Goal: Task Accomplishment & Management: Complete application form

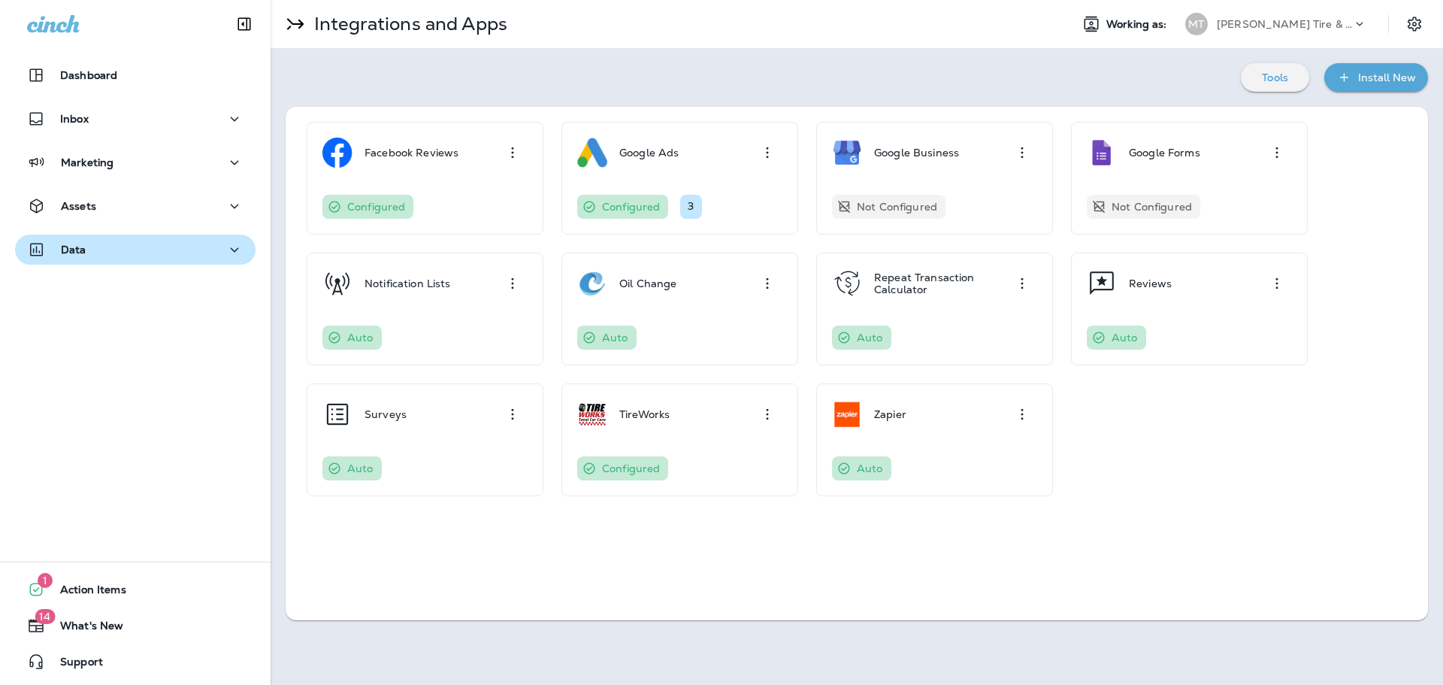
click at [99, 247] on div "Data" at bounding box center [135, 250] width 216 height 19
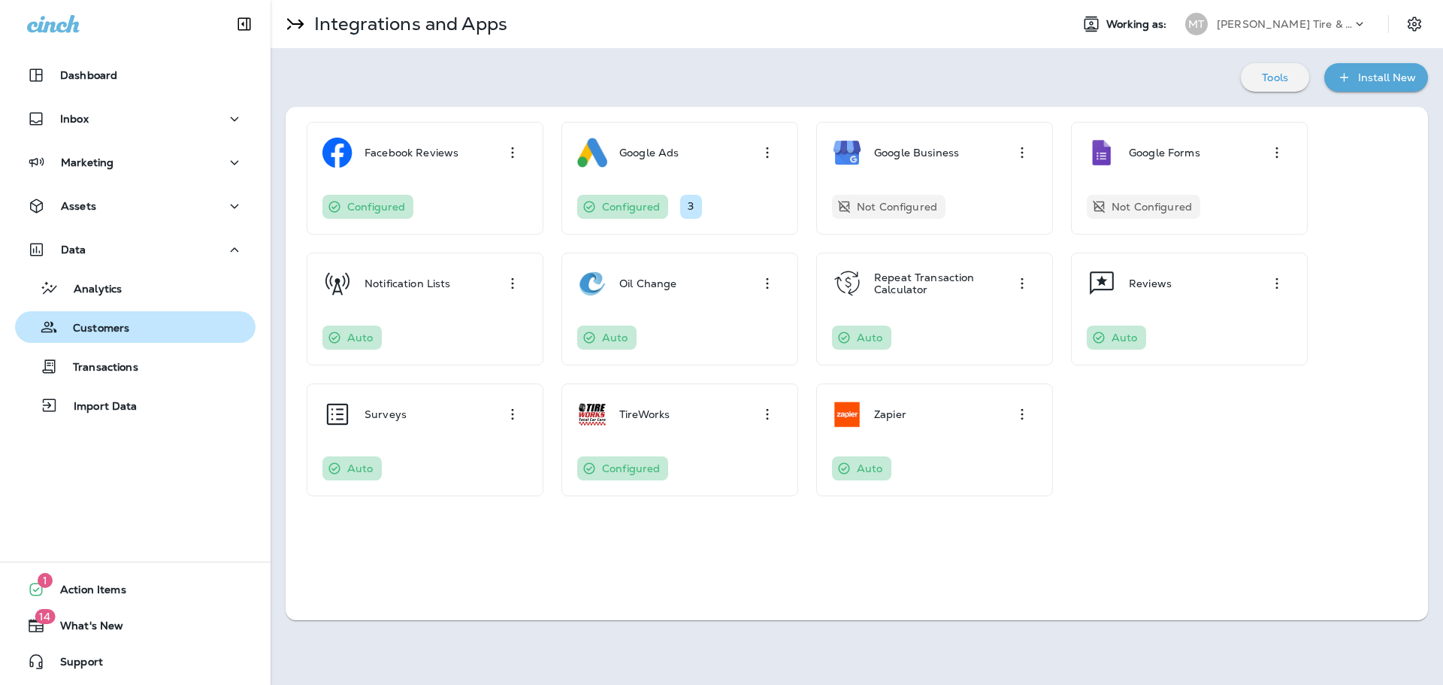
click at [89, 327] on p "Customers" at bounding box center [93, 329] width 71 height 14
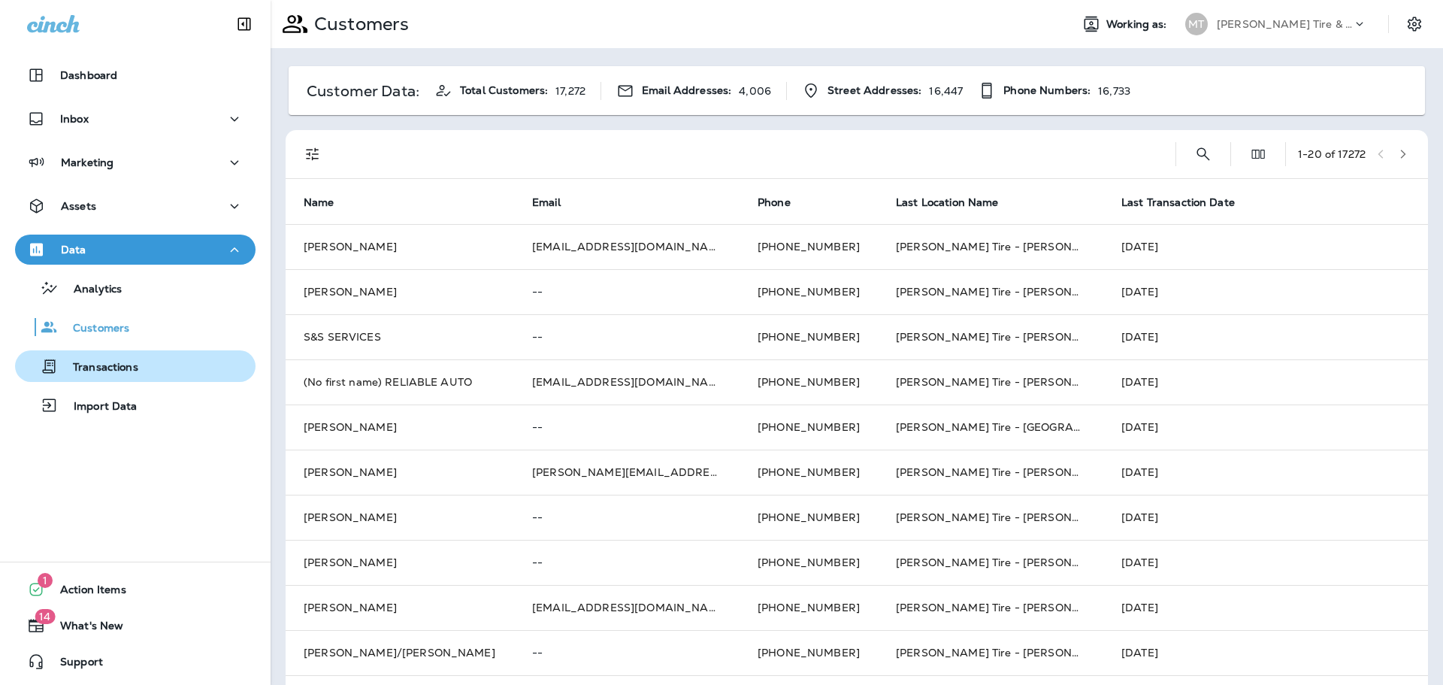
click at [100, 371] on p "Transactions" at bounding box center [98, 368] width 80 height 14
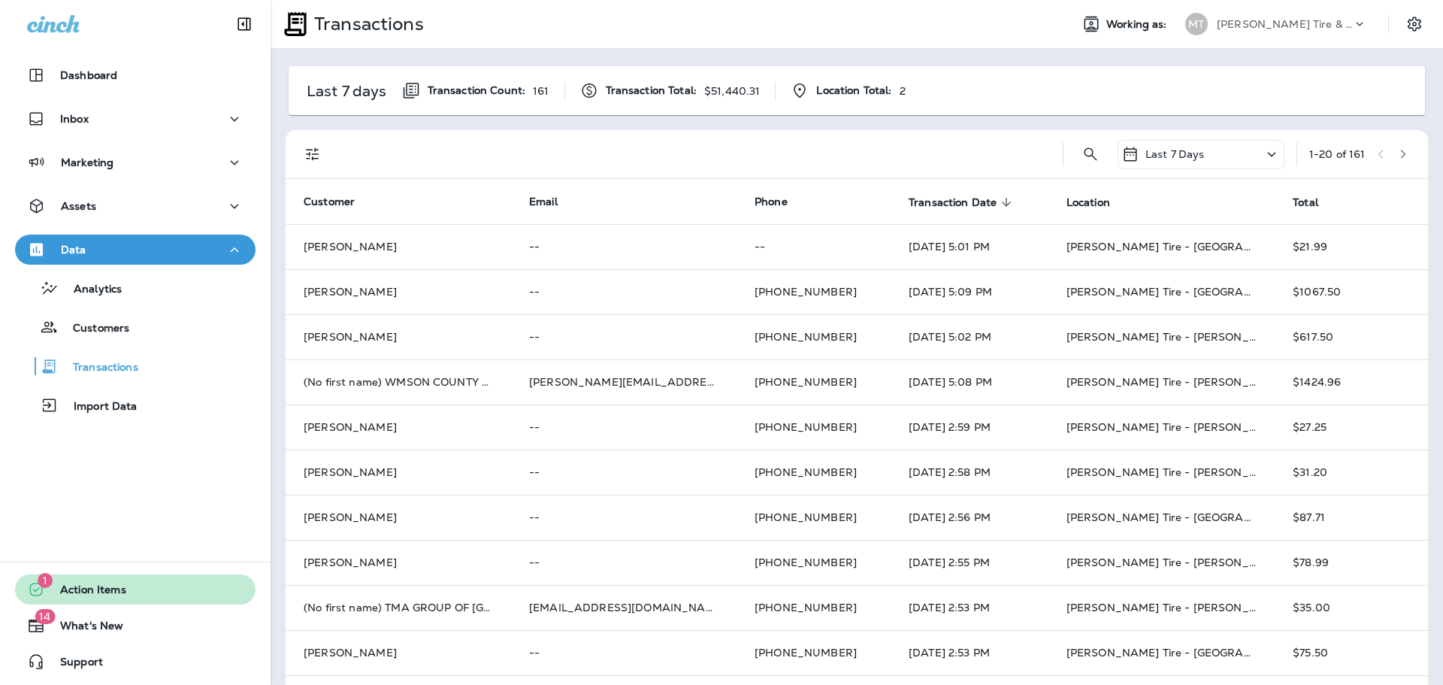
click at [93, 586] on span "Action Items" at bounding box center [85, 592] width 81 height 18
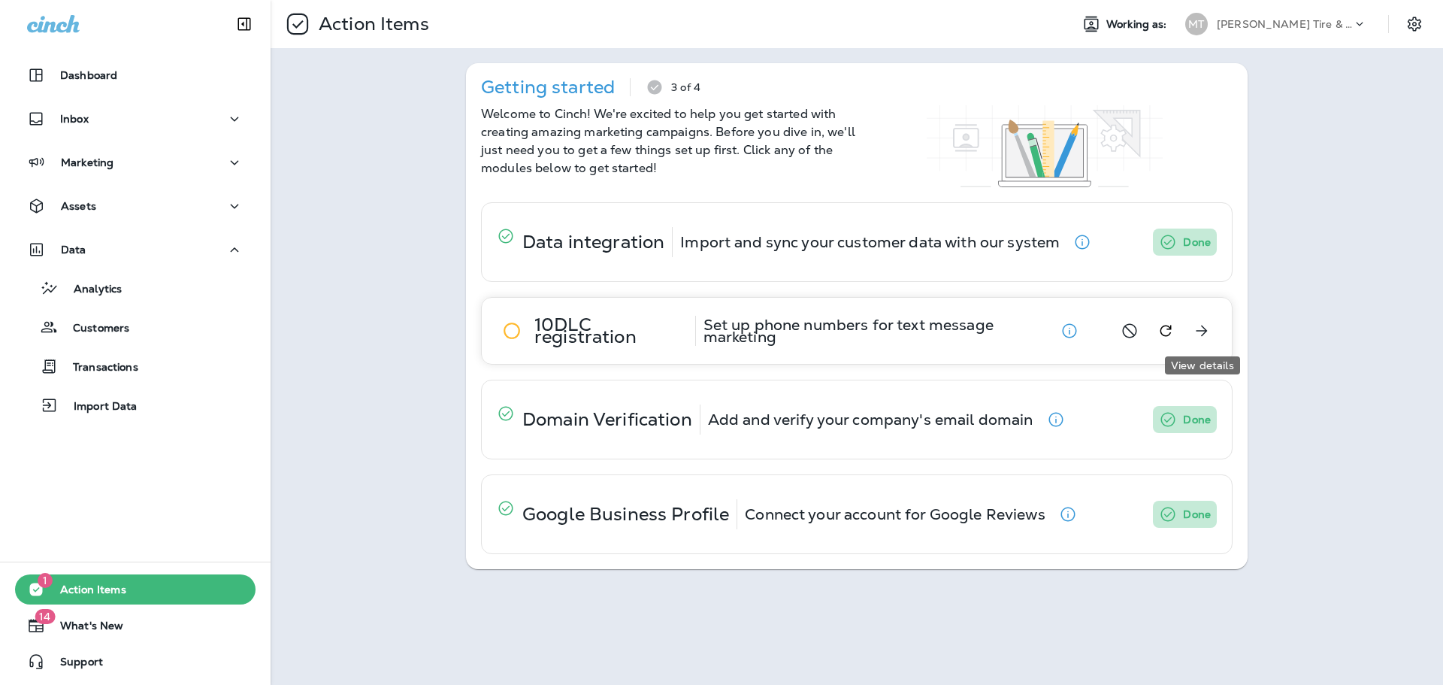
click at [1203, 334] on icon "View details" at bounding box center [1202, 331] width 18 height 18
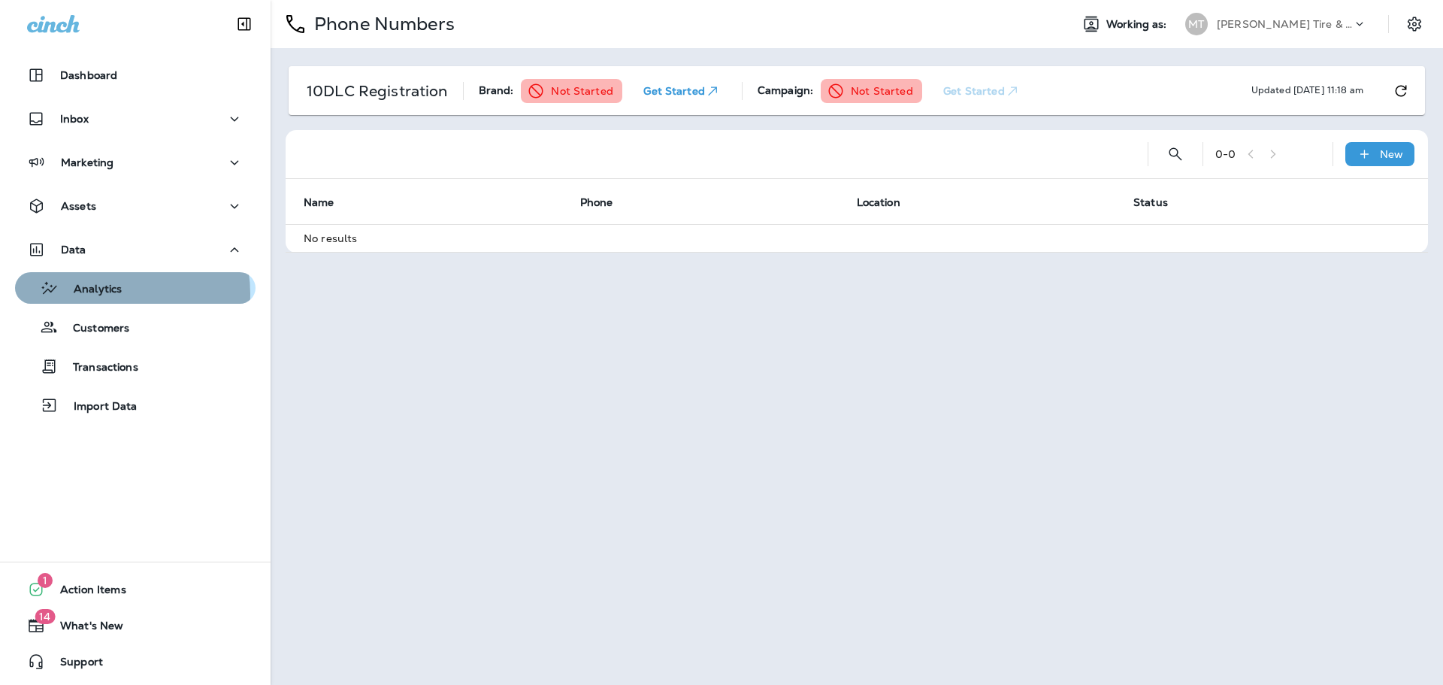
click at [100, 294] on p "Analytics" at bounding box center [90, 290] width 63 height 14
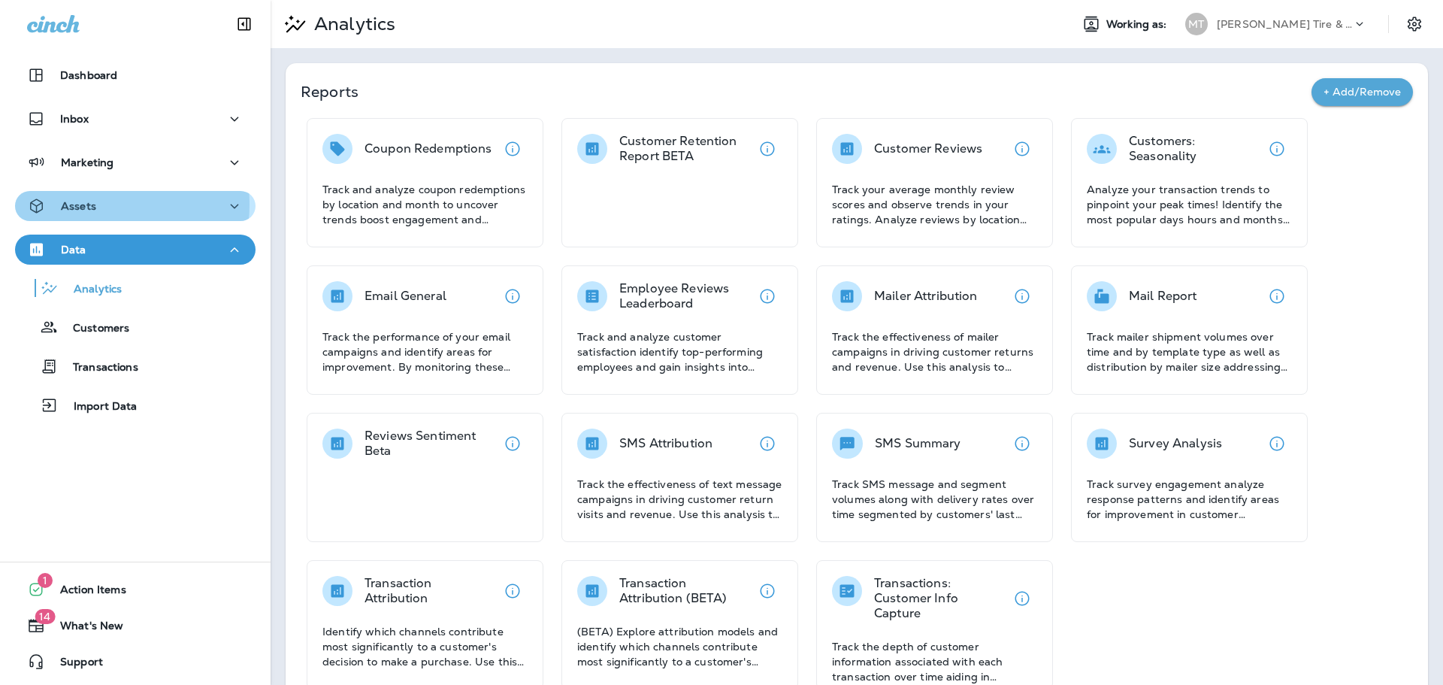
click at [92, 204] on p "Assets" at bounding box center [78, 206] width 35 height 12
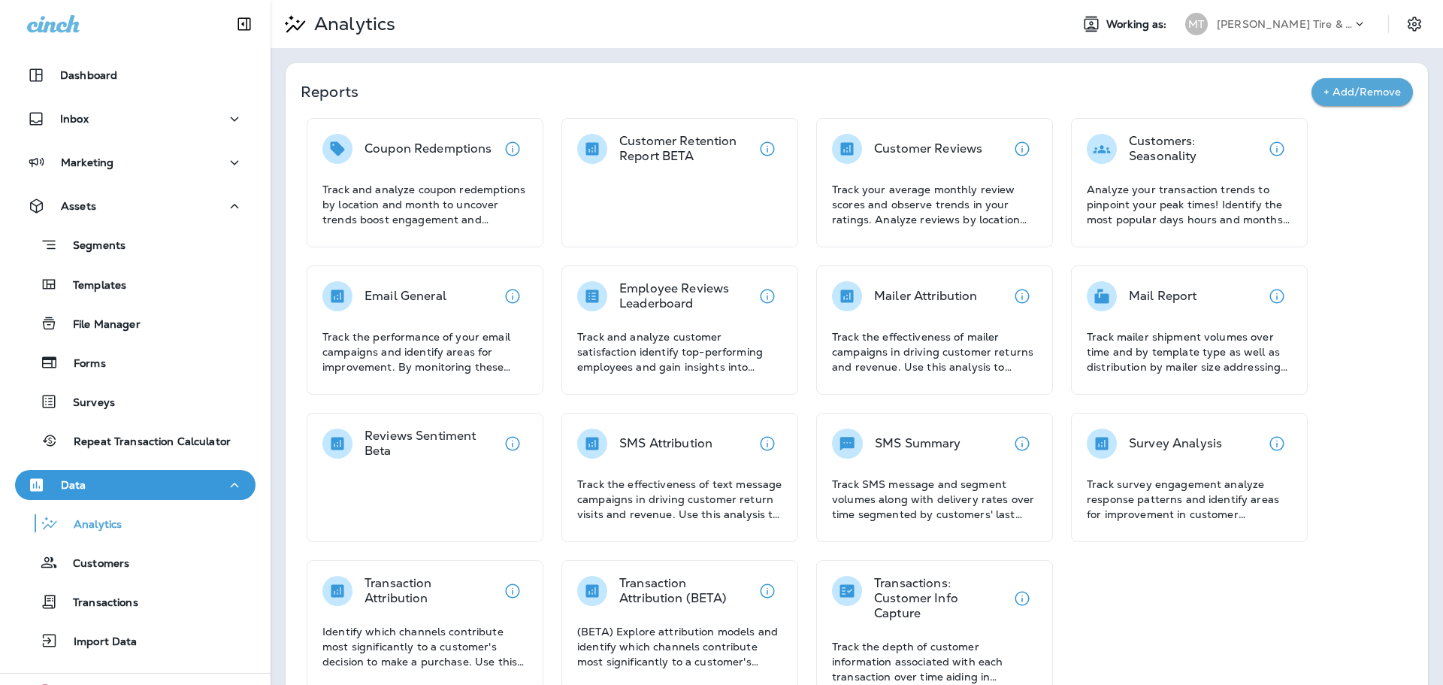
click at [1257, 26] on p "[PERSON_NAME] Tire & Auto" at bounding box center [1284, 24] width 135 height 12
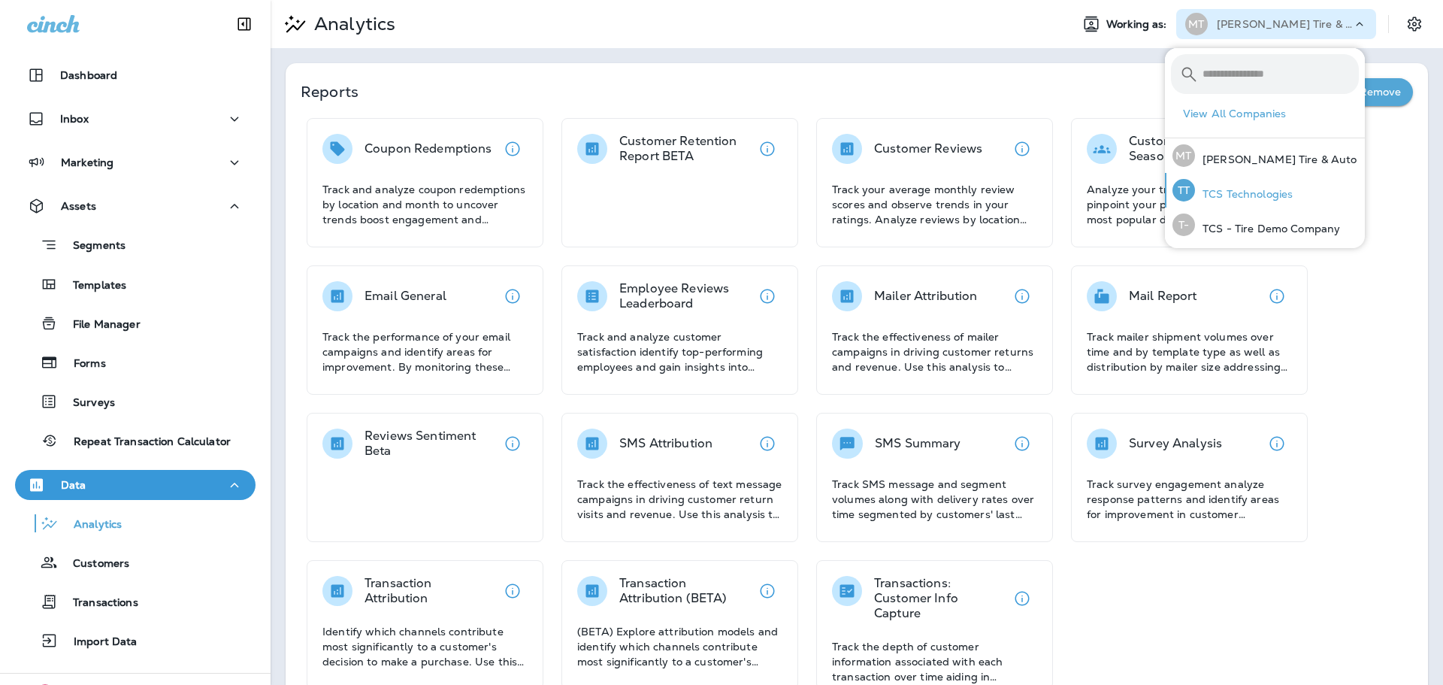
click at [1241, 201] on div "TT TCS Technologies" at bounding box center [1233, 190] width 132 height 35
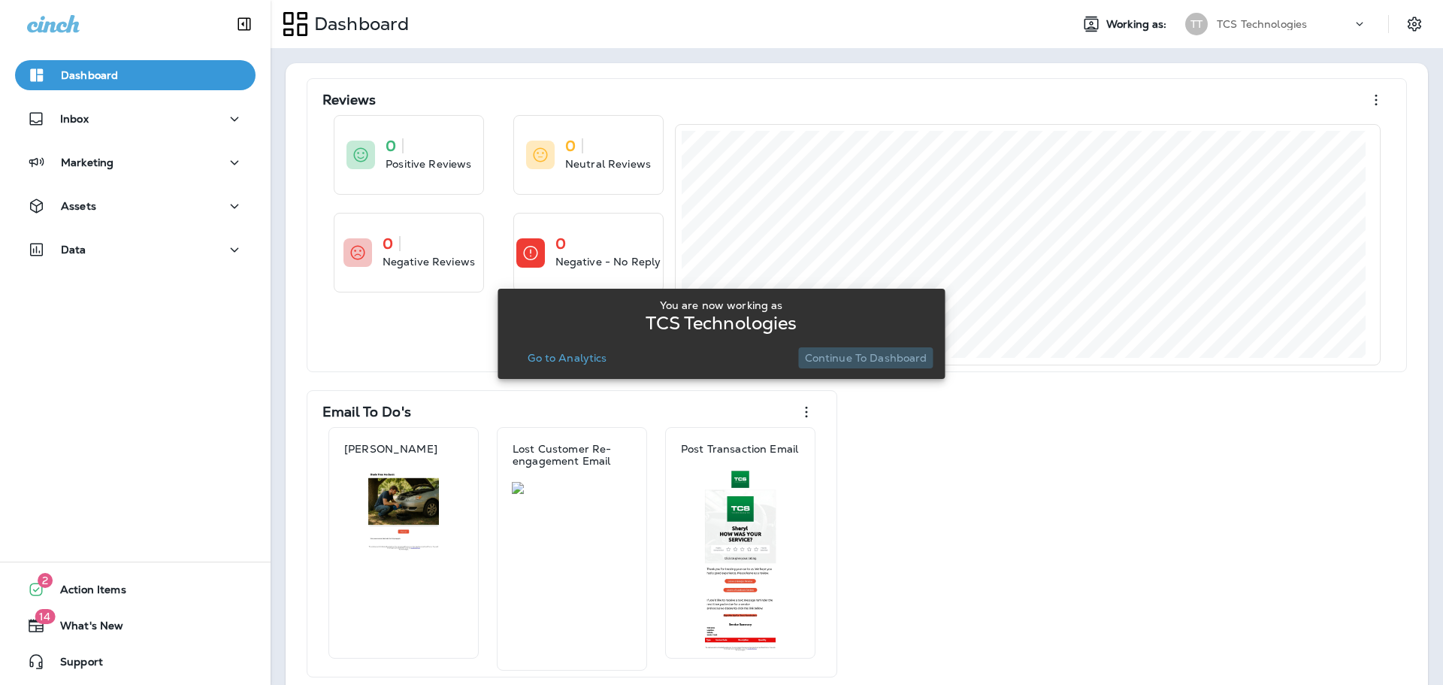
click at [873, 359] on p "Continue to Dashboard" at bounding box center [866, 358] width 123 height 12
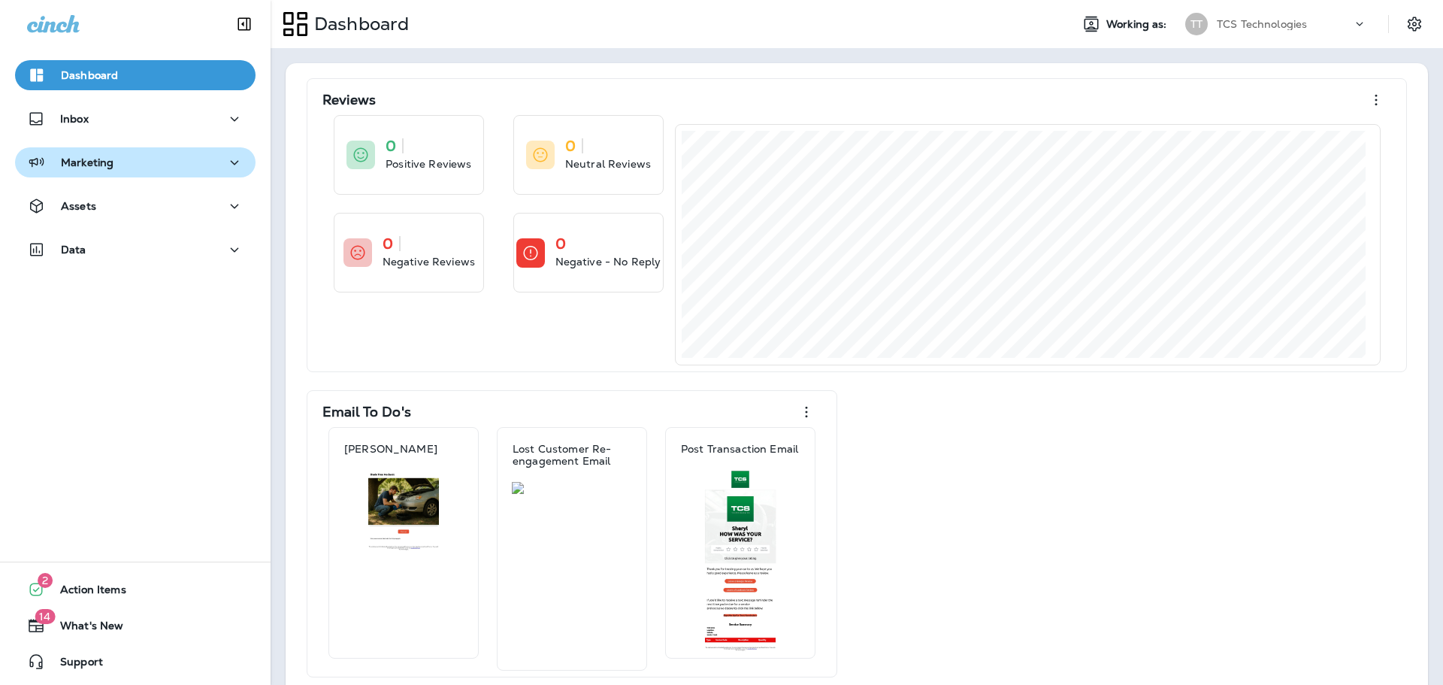
click at [96, 170] on div "Marketing" at bounding box center [70, 162] width 86 height 19
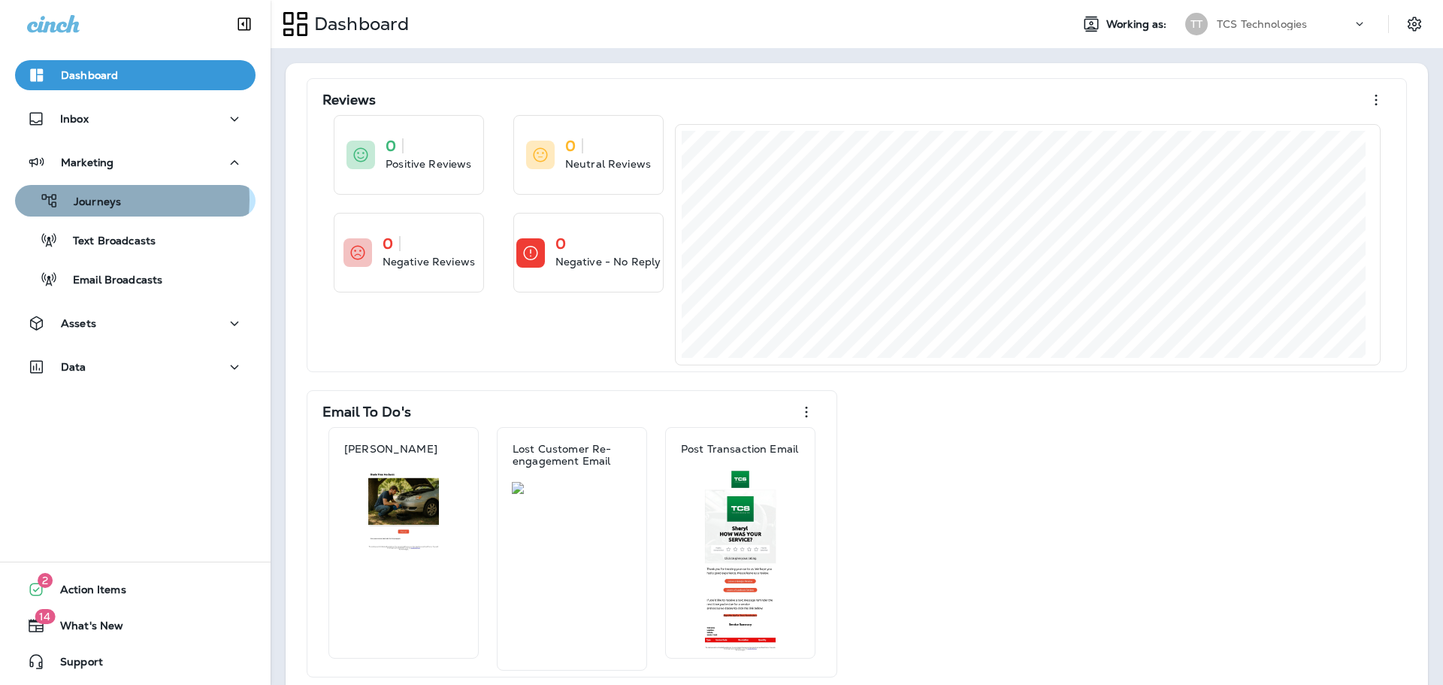
click at [98, 199] on p "Journeys" at bounding box center [90, 202] width 62 height 14
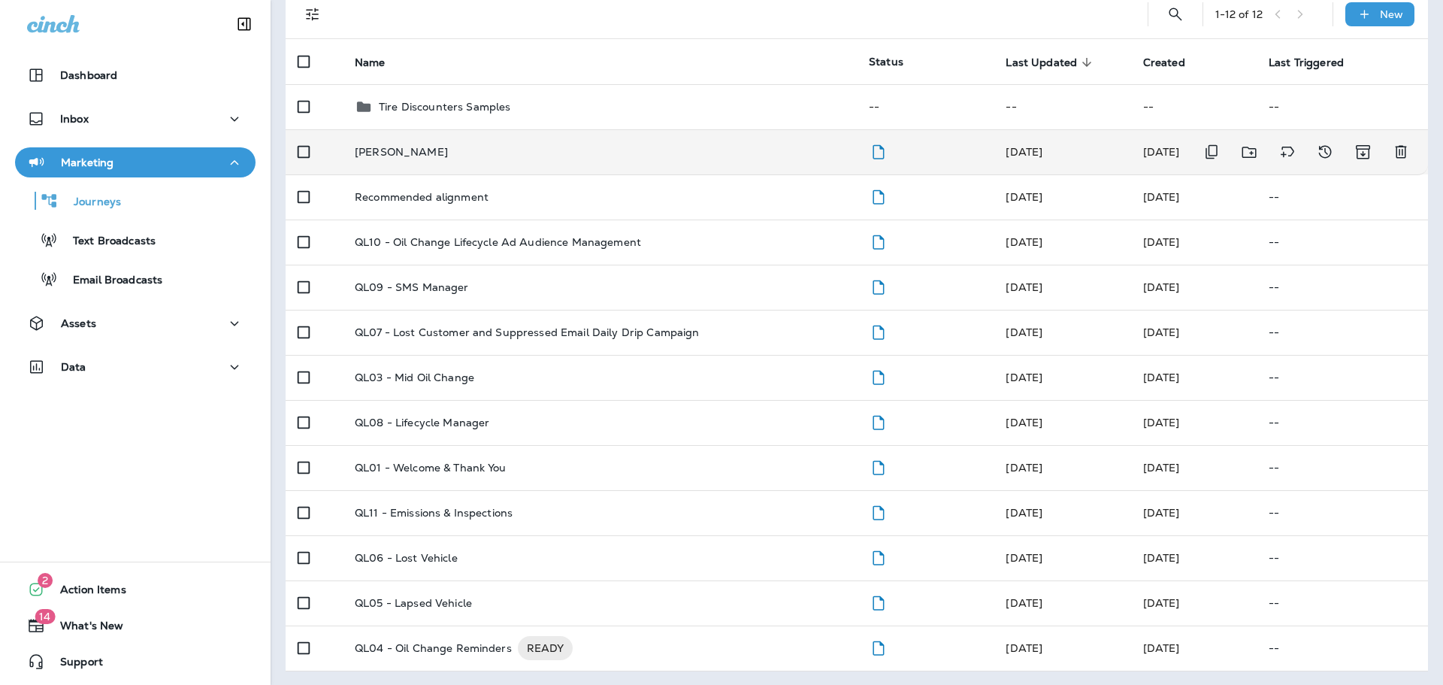
scroll to position [113, 0]
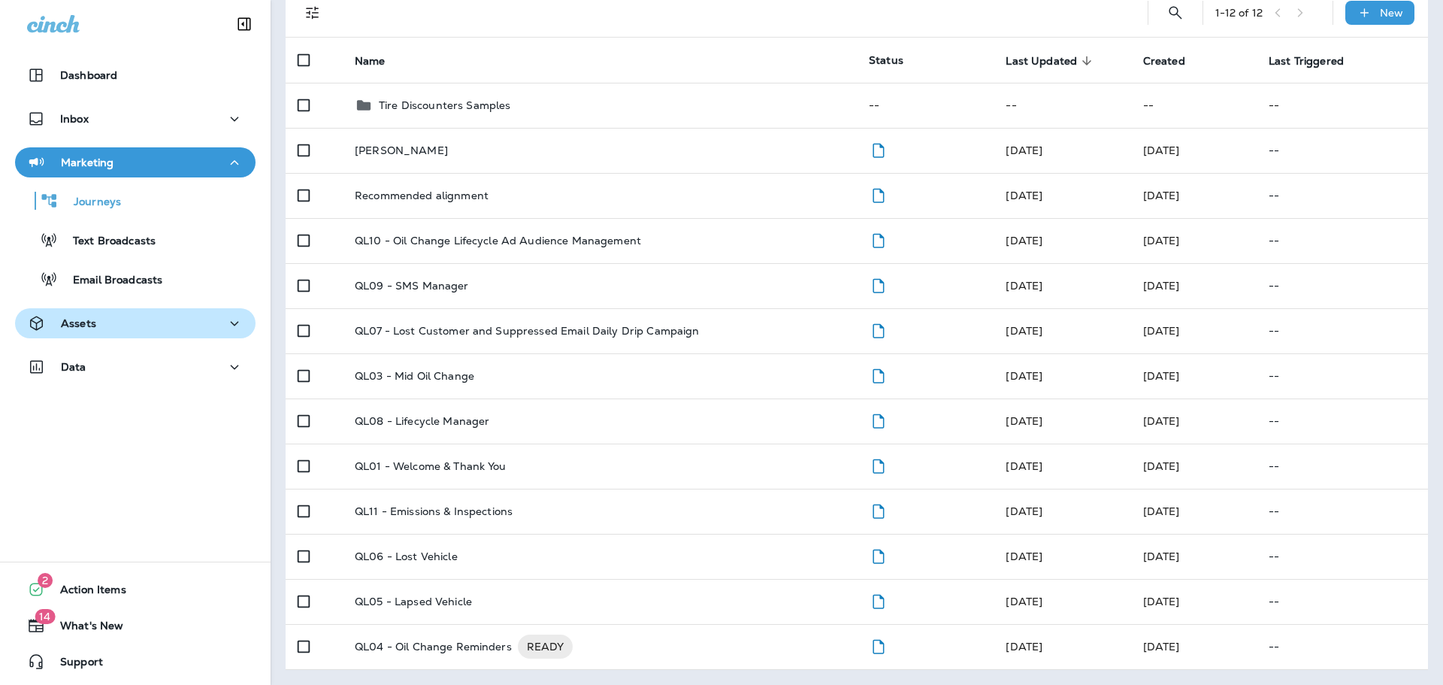
click at [86, 328] on p "Assets" at bounding box center [78, 323] width 35 height 12
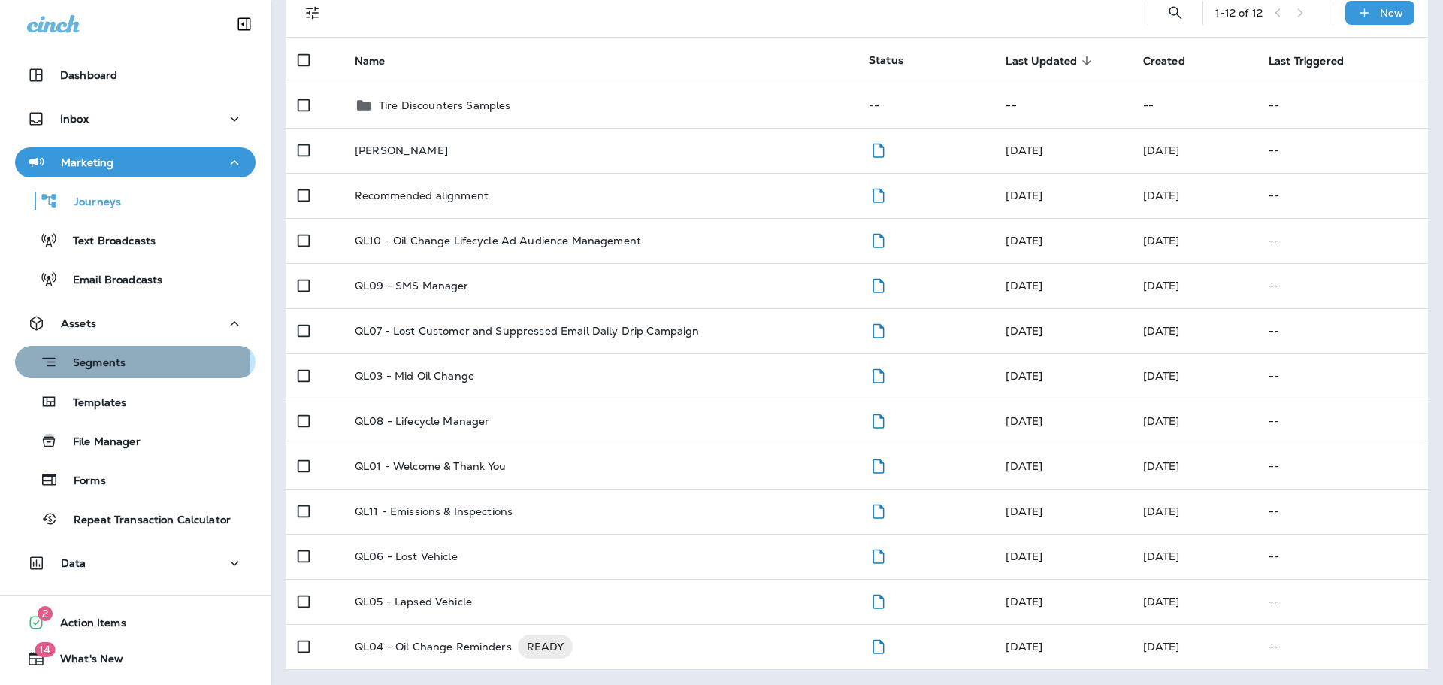
click at [91, 367] on p "Segments" at bounding box center [92, 363] width 68 height 15
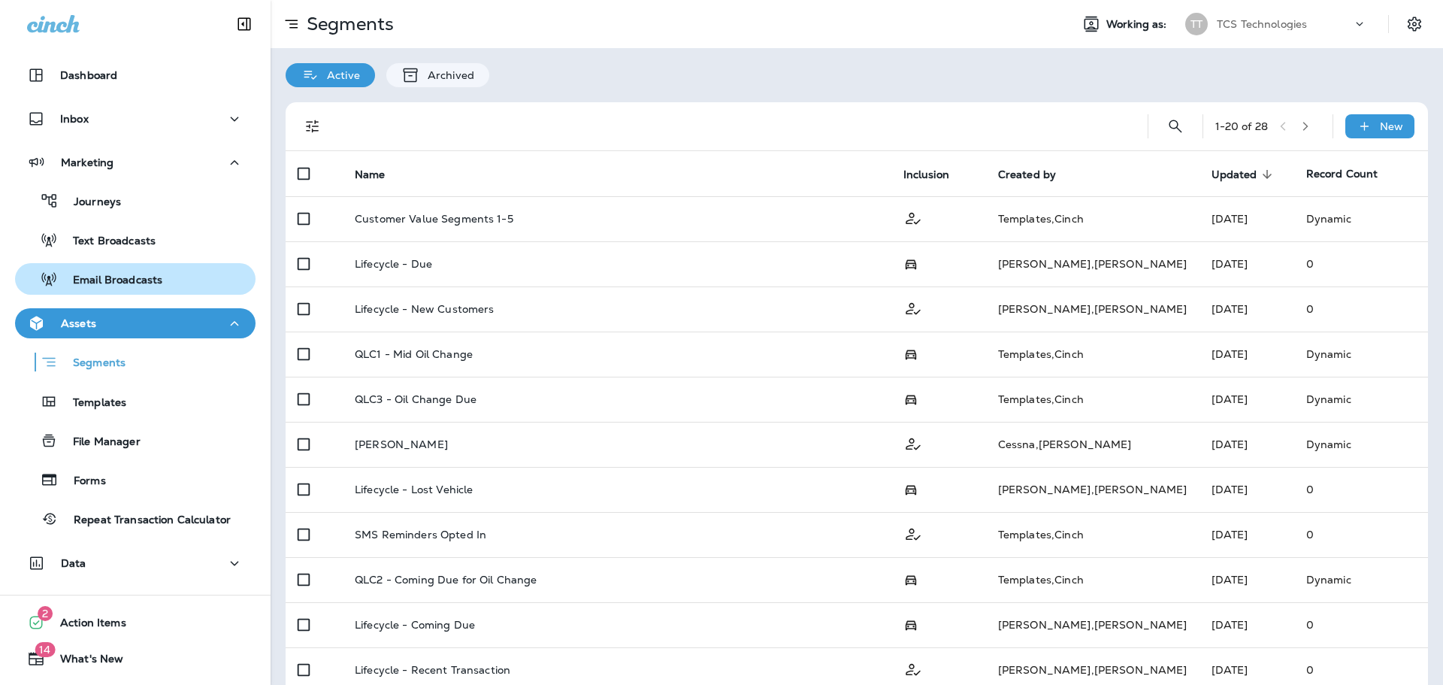
click at [92, 270] on div "Email Broadcasts" at bounding box center [91, 279] width 141 height 23
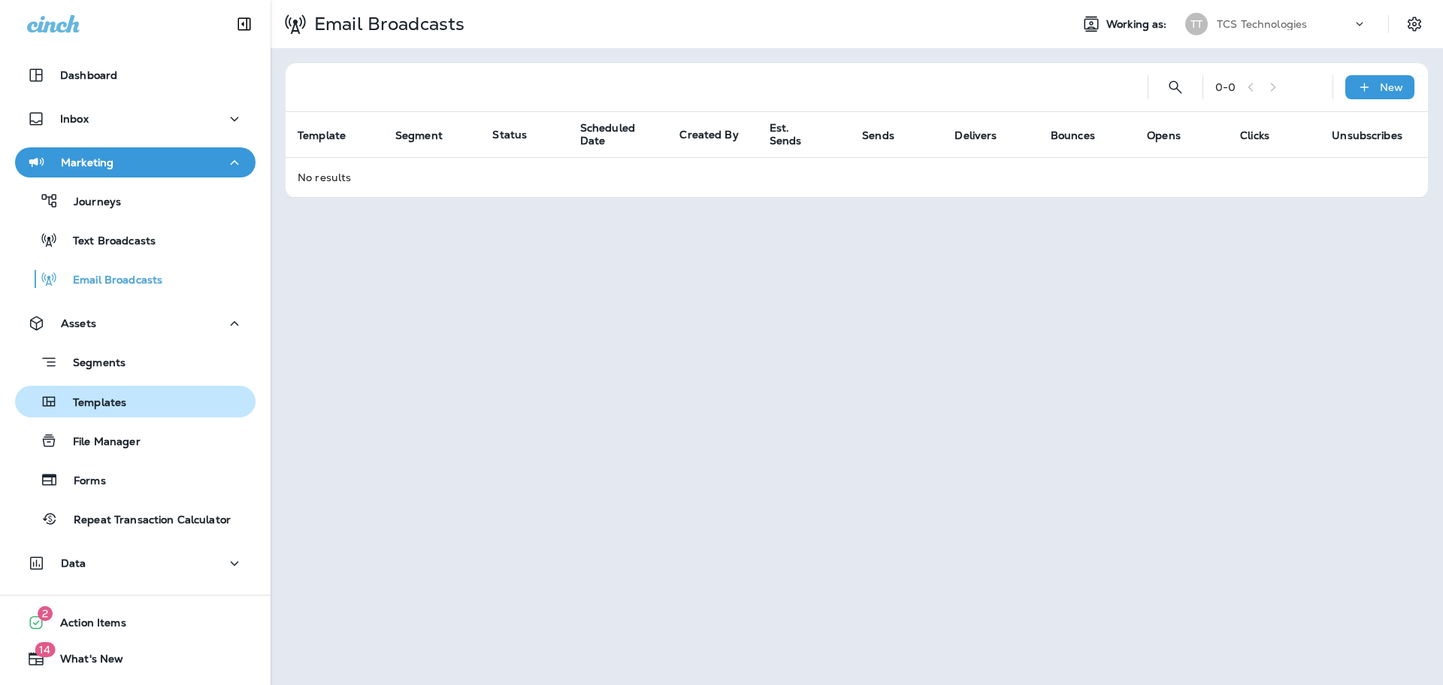
click at [94, 396] on p "Templates" at bounding box center [92, 403] width 68 height 14
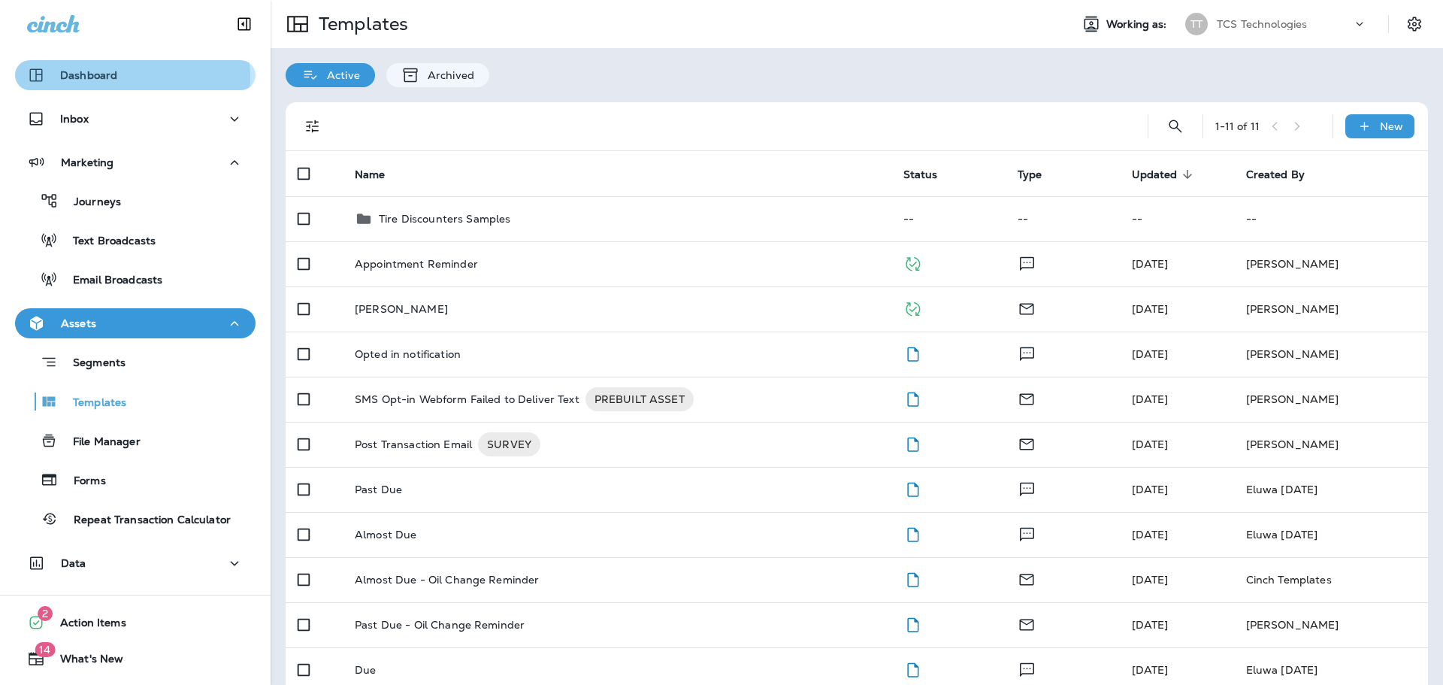
click at [104, 78] on p "Dashboard" at bounding box center [88, 75] width 57 height 12
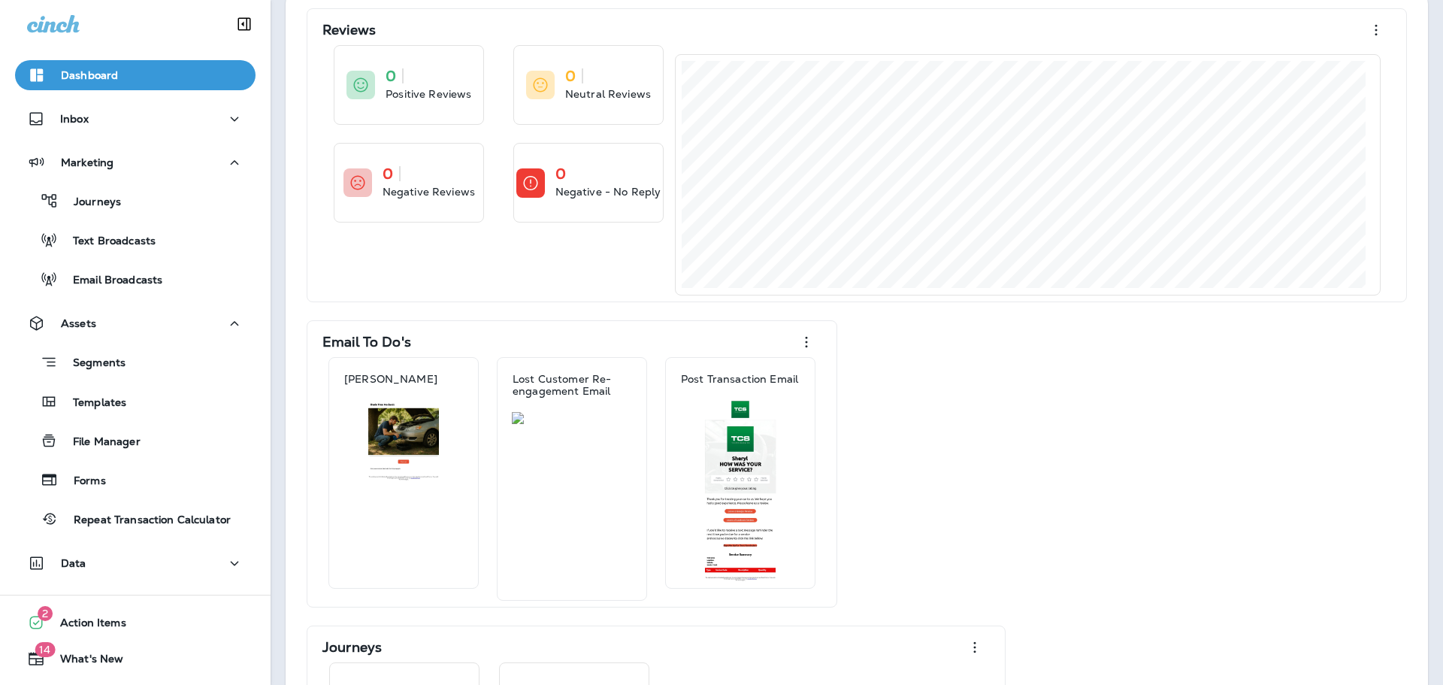
scroll to position [150, 0]
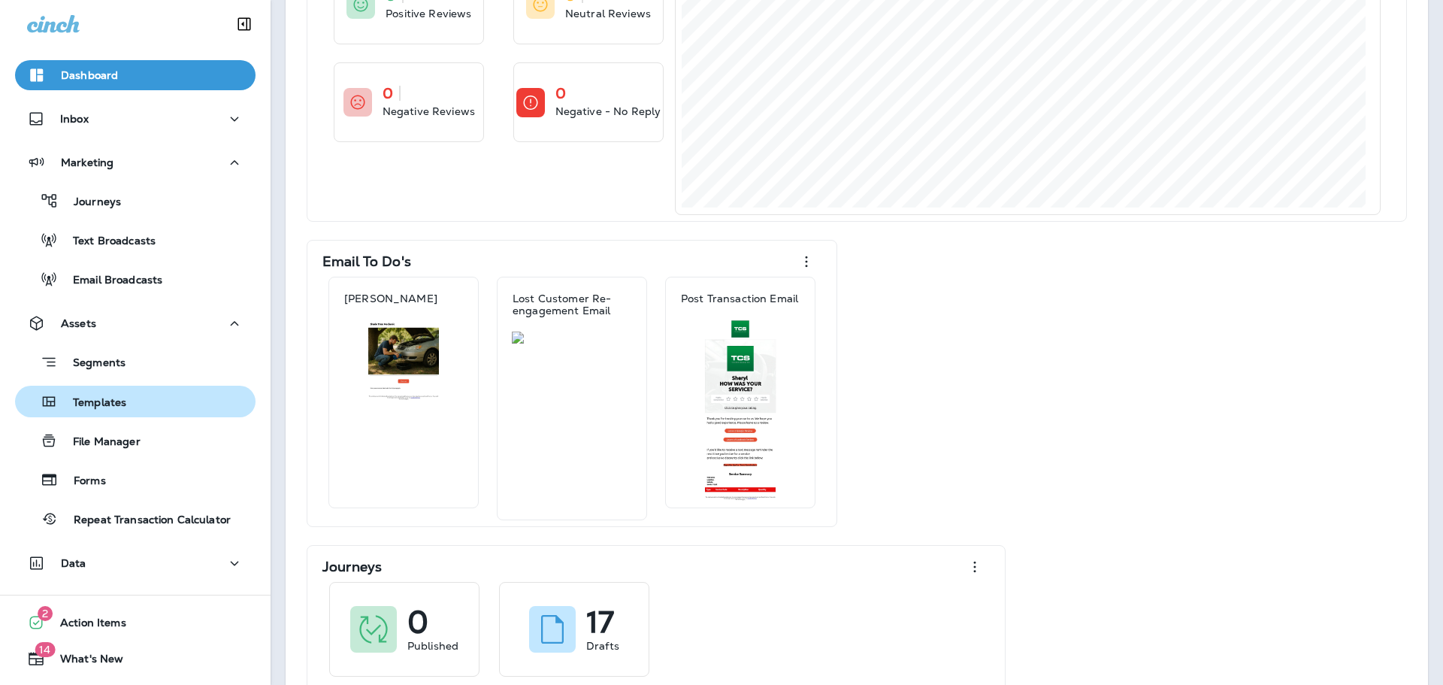
click at [108, 408] on p "Templates" at bounding box center [92, 403] width 68 height 14
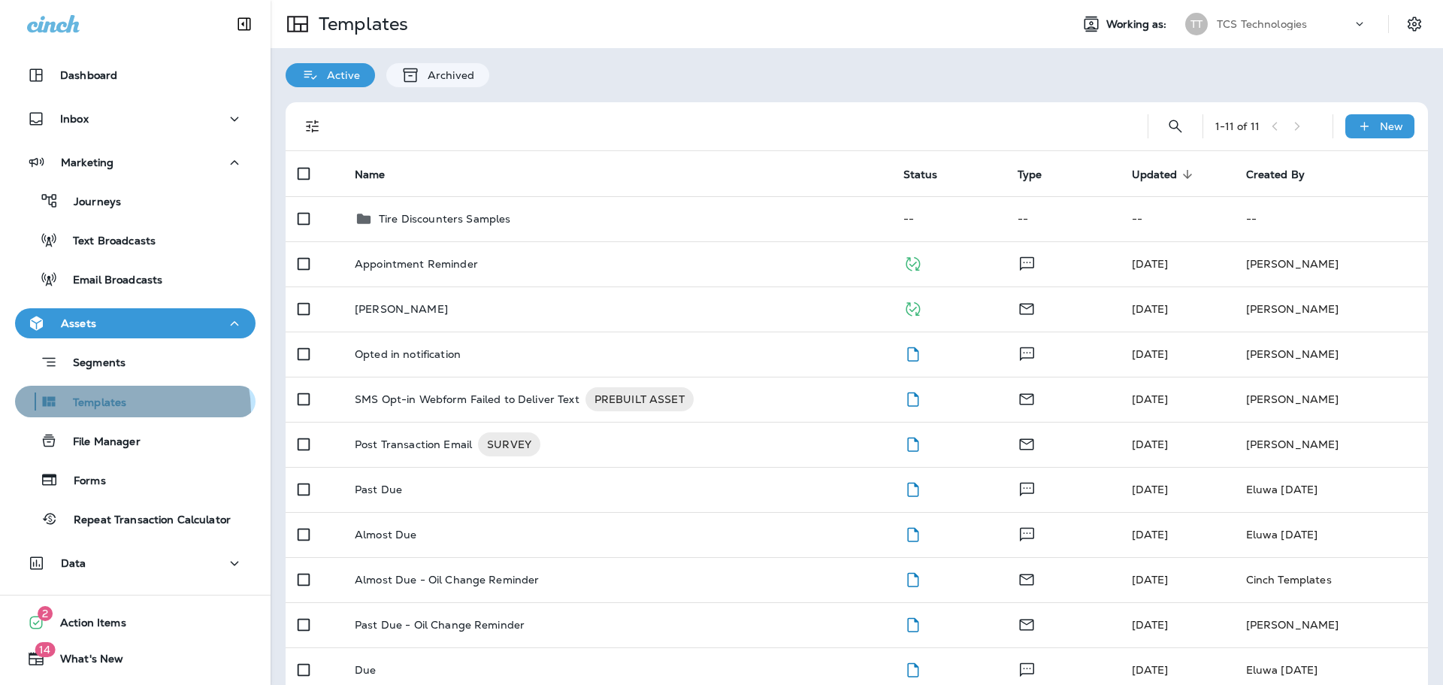
click at [110, 412] on div "Templates" at bounding box center [73, 401] width 105 height 23
click at [1291, 24] on p "TCS Technologies" at bounding box center [1262, 24] width 90 height 12
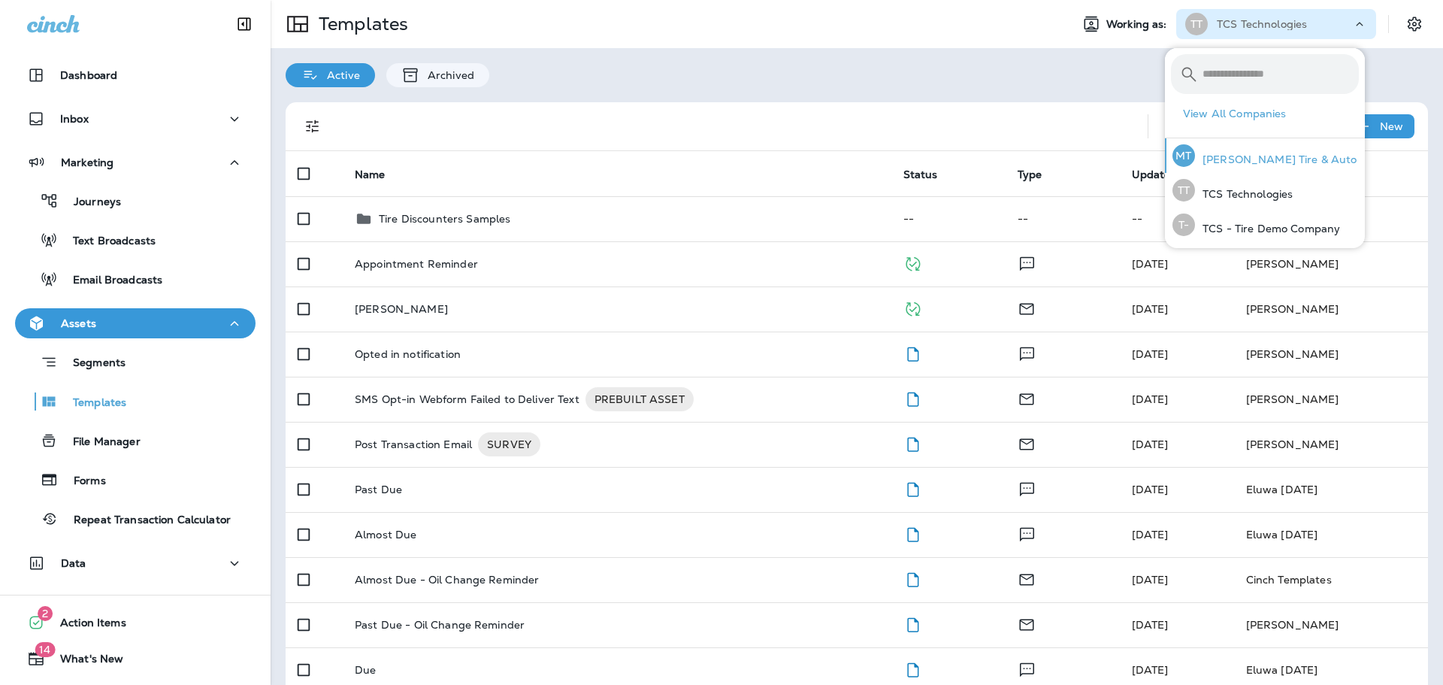
click at [1250, 164] on p "[PERSON_NAME] Tire & Auto" at bounding box center [1276, 159] width 162 height 12
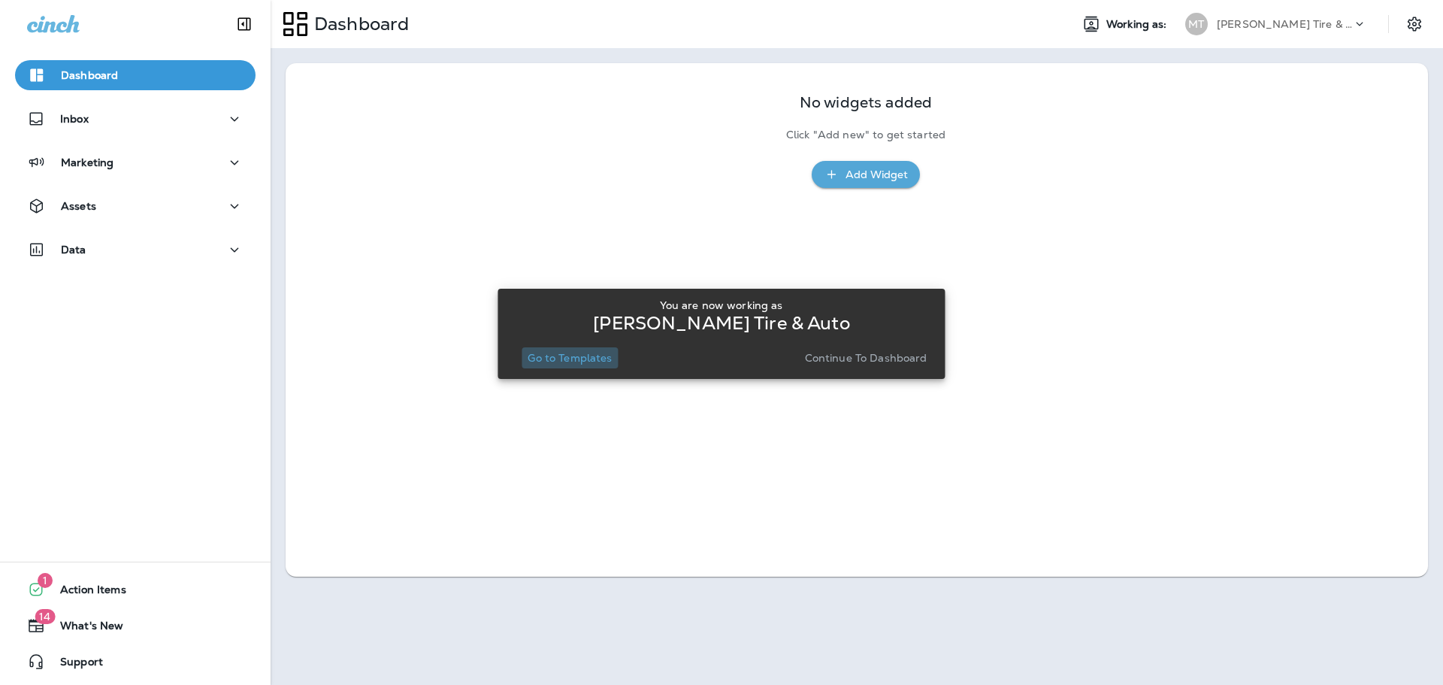
click at [570, 365] on button "Go to Templates" at bounding box center [570, 357] width 96 height 21
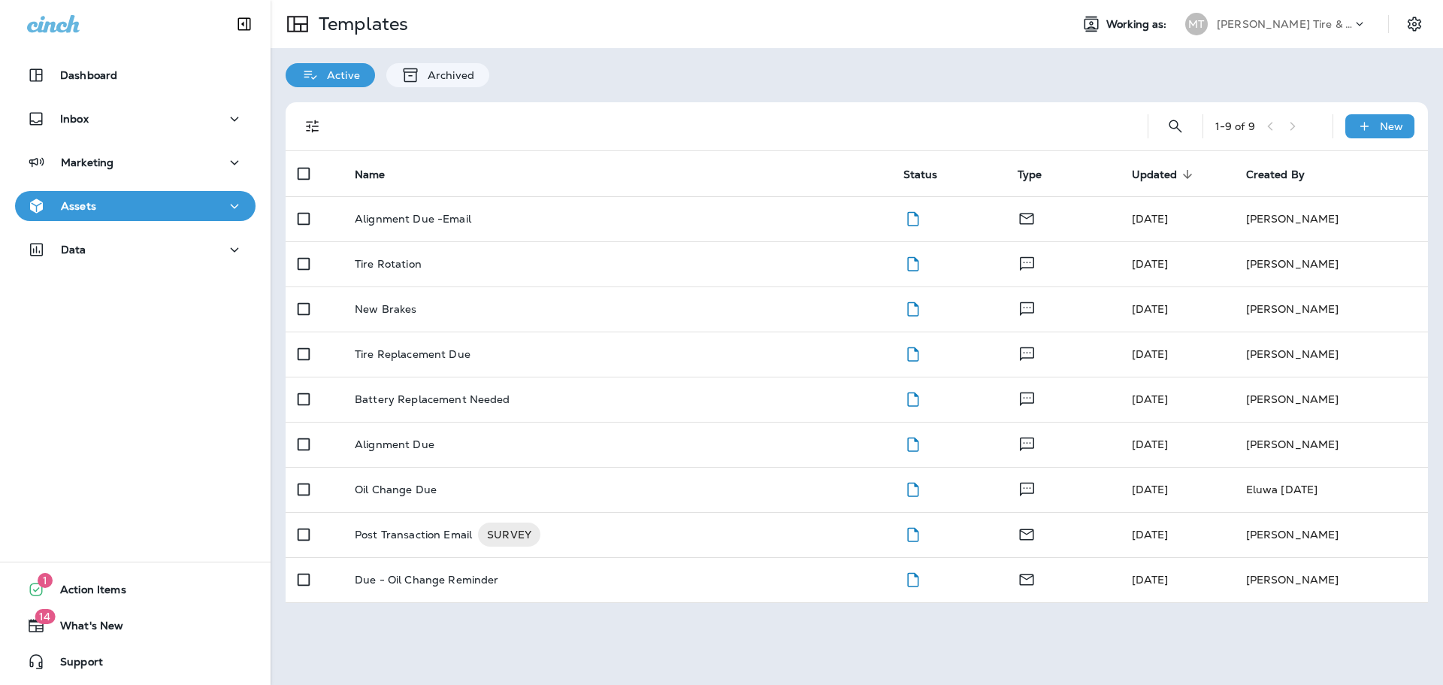
click at [1266, 21] on p "[PERSON_NAME] Tire & Auto" at bounding box center [1284, 24] width 135 height 12
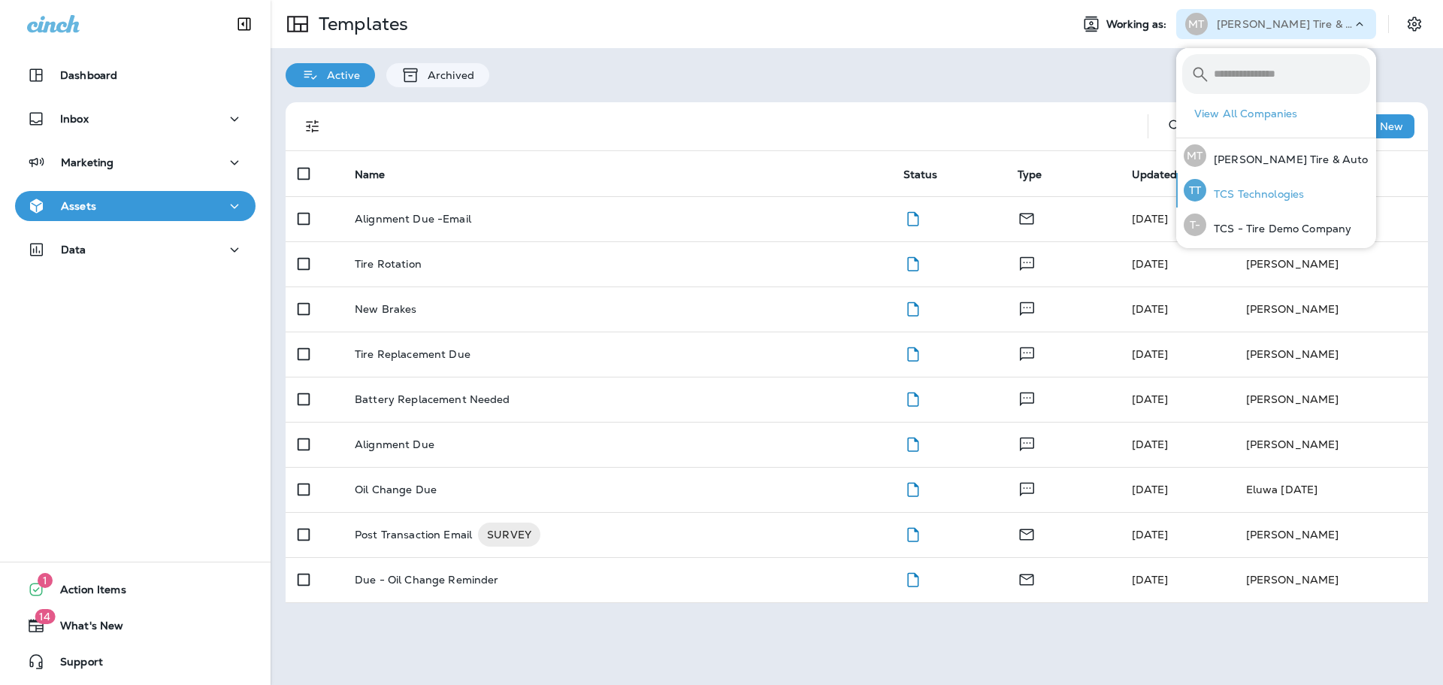
click at [1276, 192] on p "TCS Technologies" at bounding box center [1255, 194] width 98 height 12
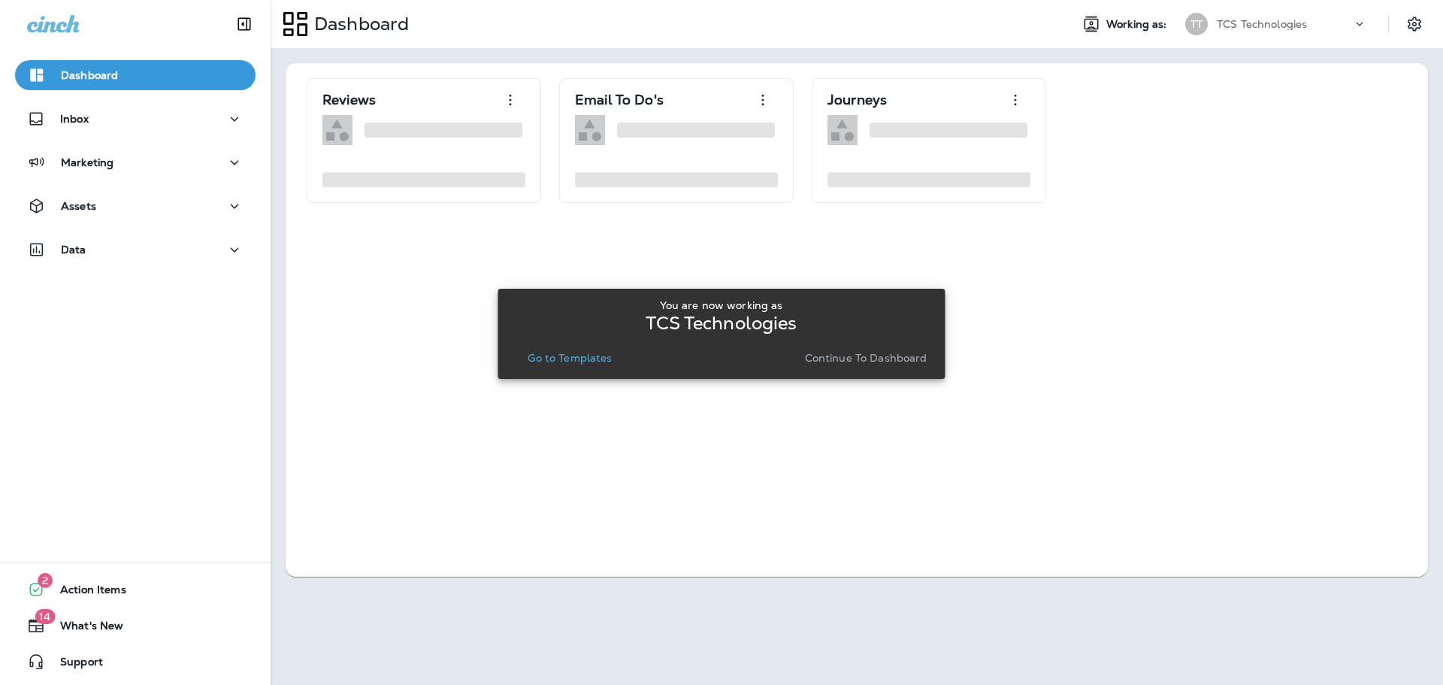
click at [591, 360] on p "Go to Templates" at bounding box center [570, 358] width 84 height 12
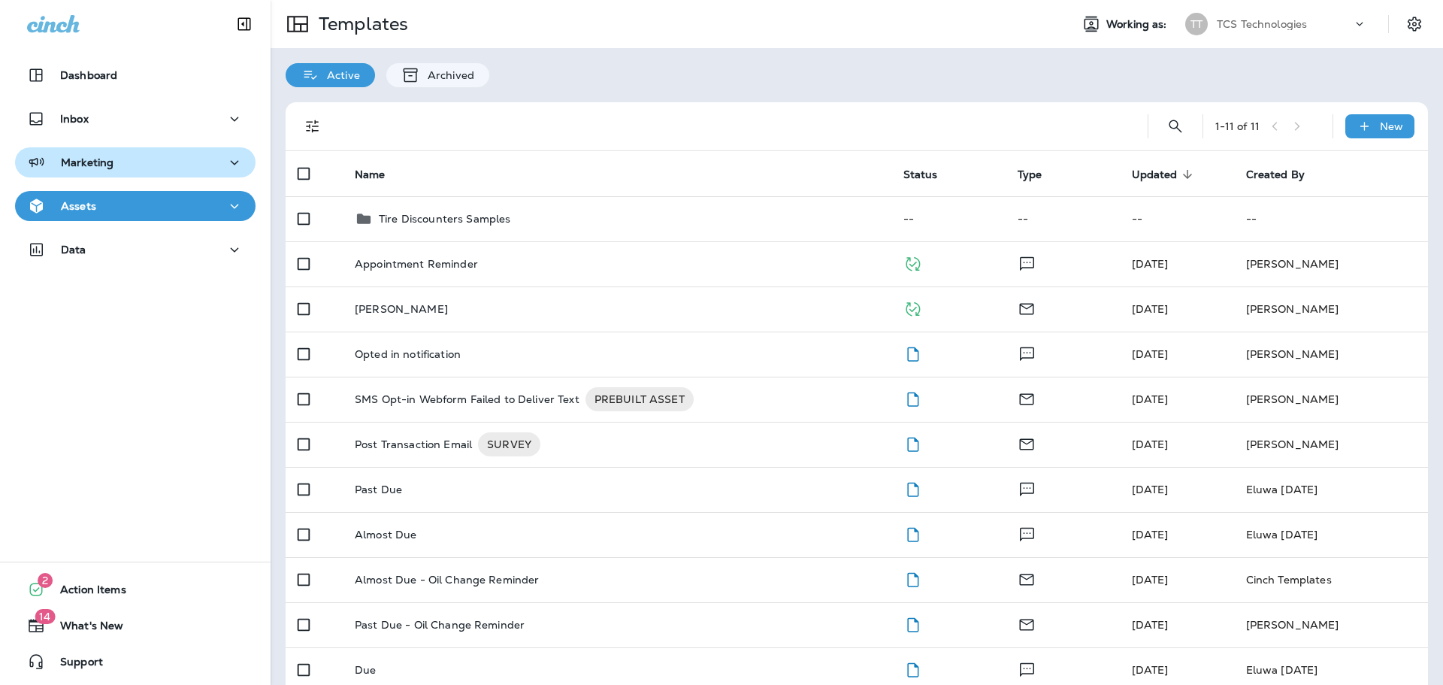
click at [72, 156] on p "Marketing" at bounding box center [87, 162] width 53 height 12
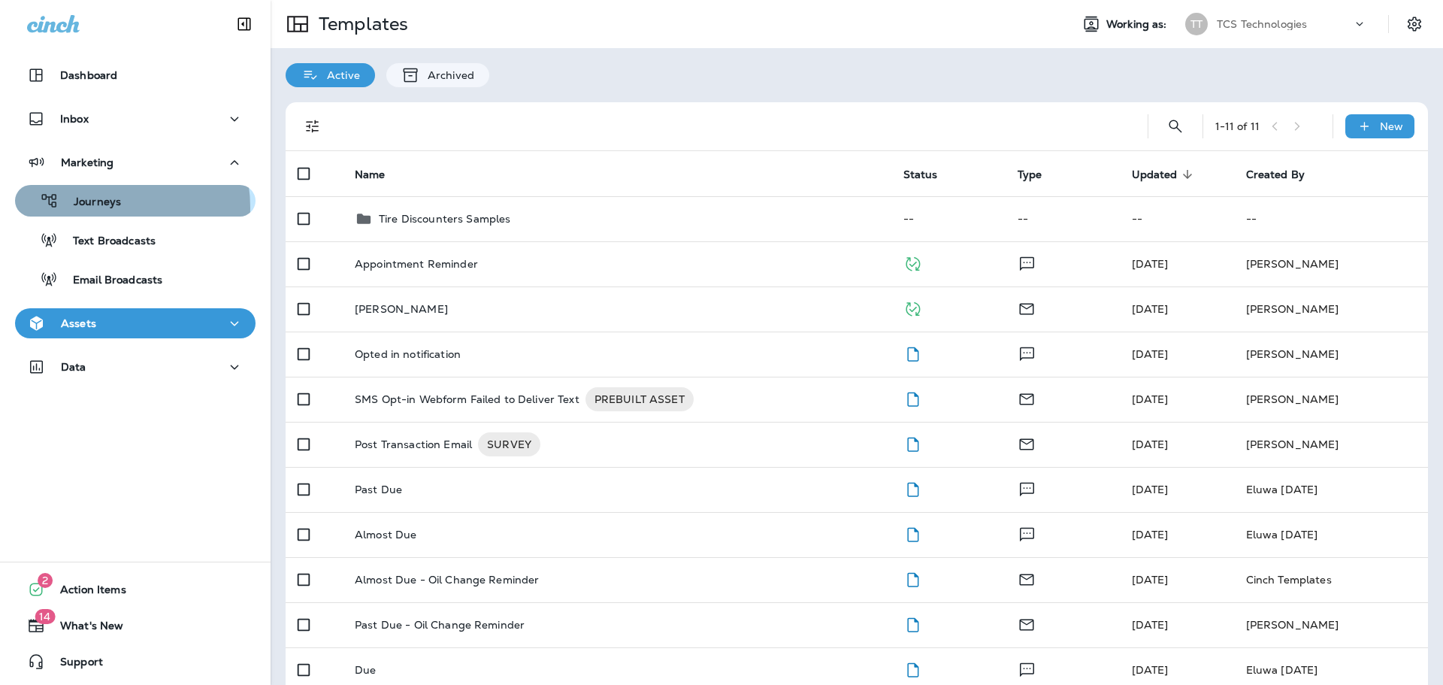
click at [93, 207] on p "Journeys" at bounding box center [90, 202] width 62 height 14
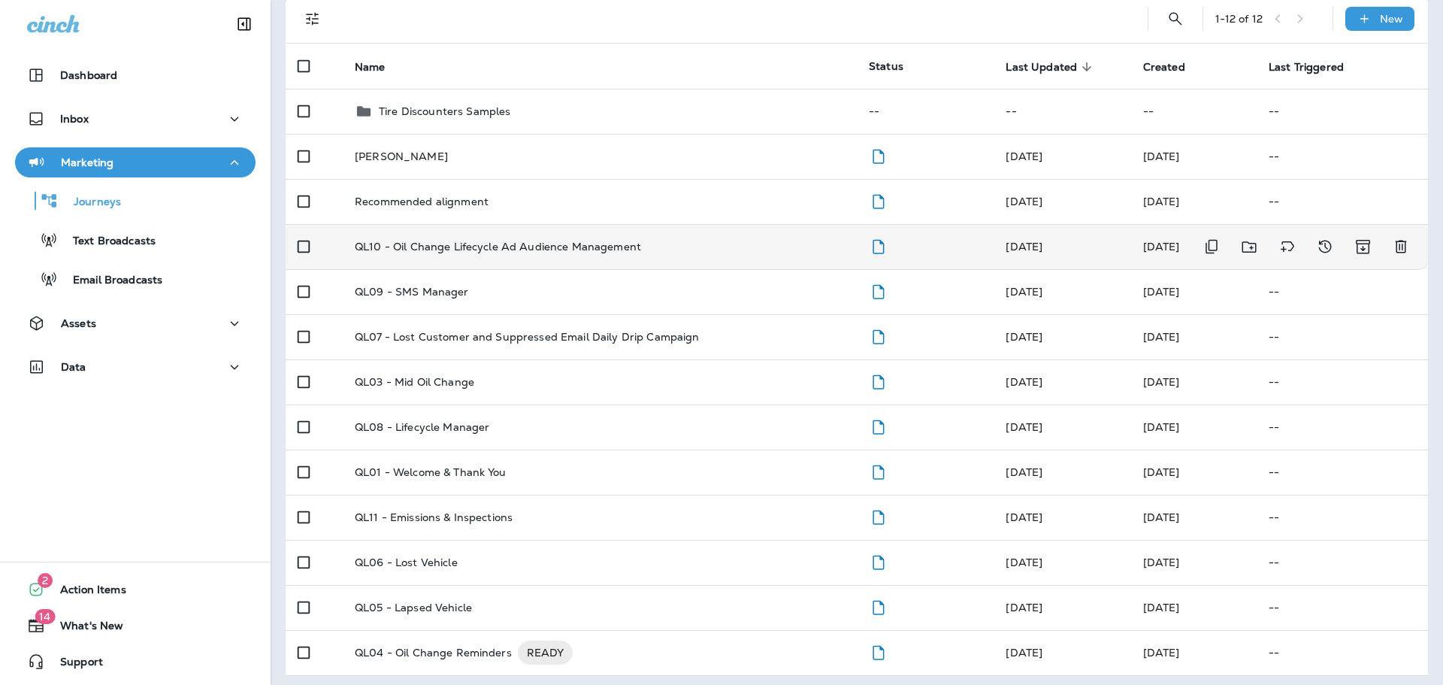
scroll to position [113, 0]
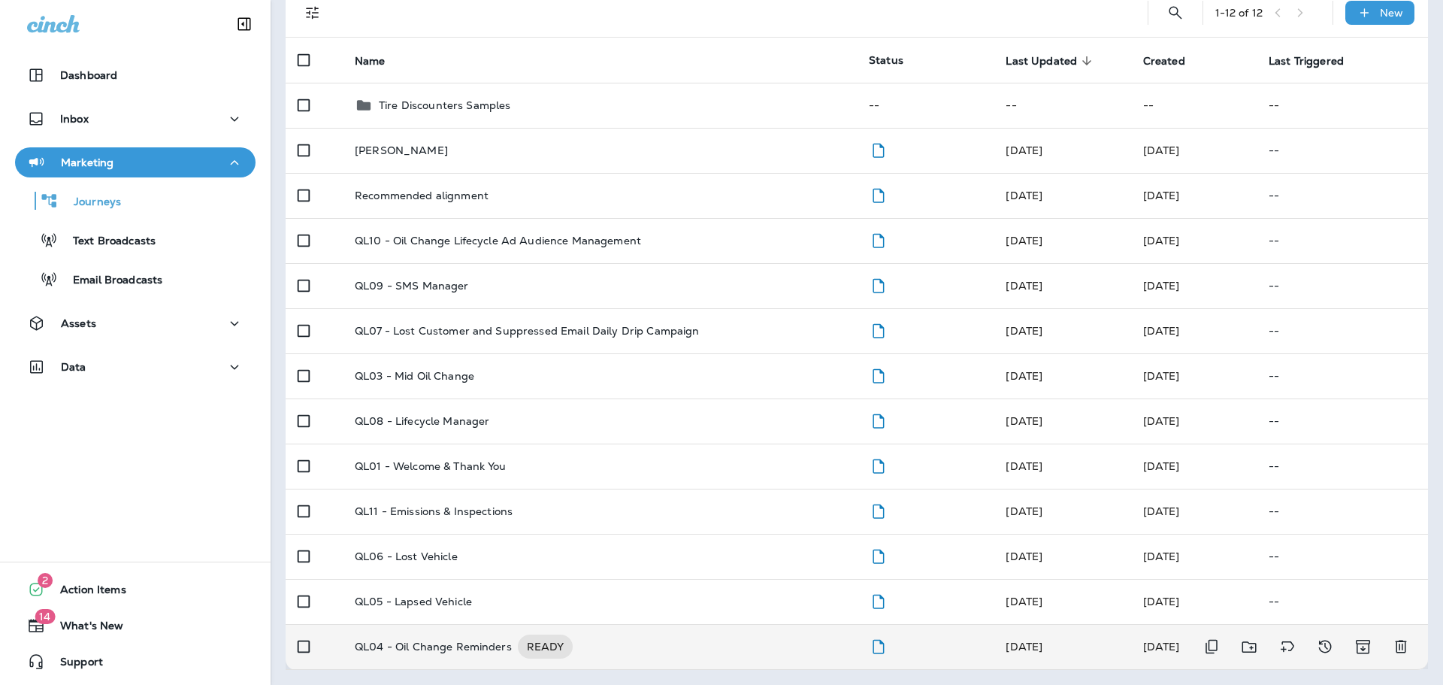
click at [446, 650] on p "QL04 - Oil Change Reminders" at bounding box center [433, 646] width 157 height 24
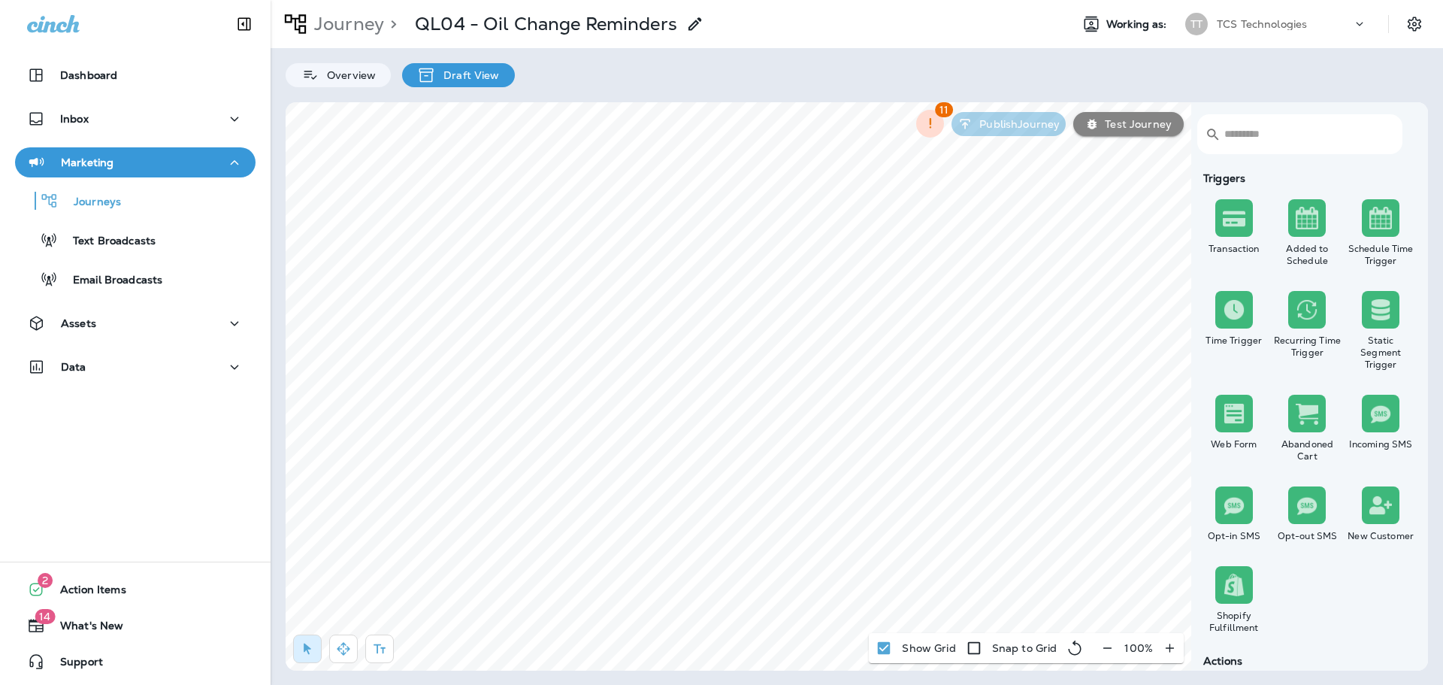
select select "**********"
click at [1254, 21] on p "TCS Technologies" at bounding box center [1262, 24] width 90 height 12
click at [699, 366] on span "Cancel" at bounding box center [695, 370] width 33 height 11
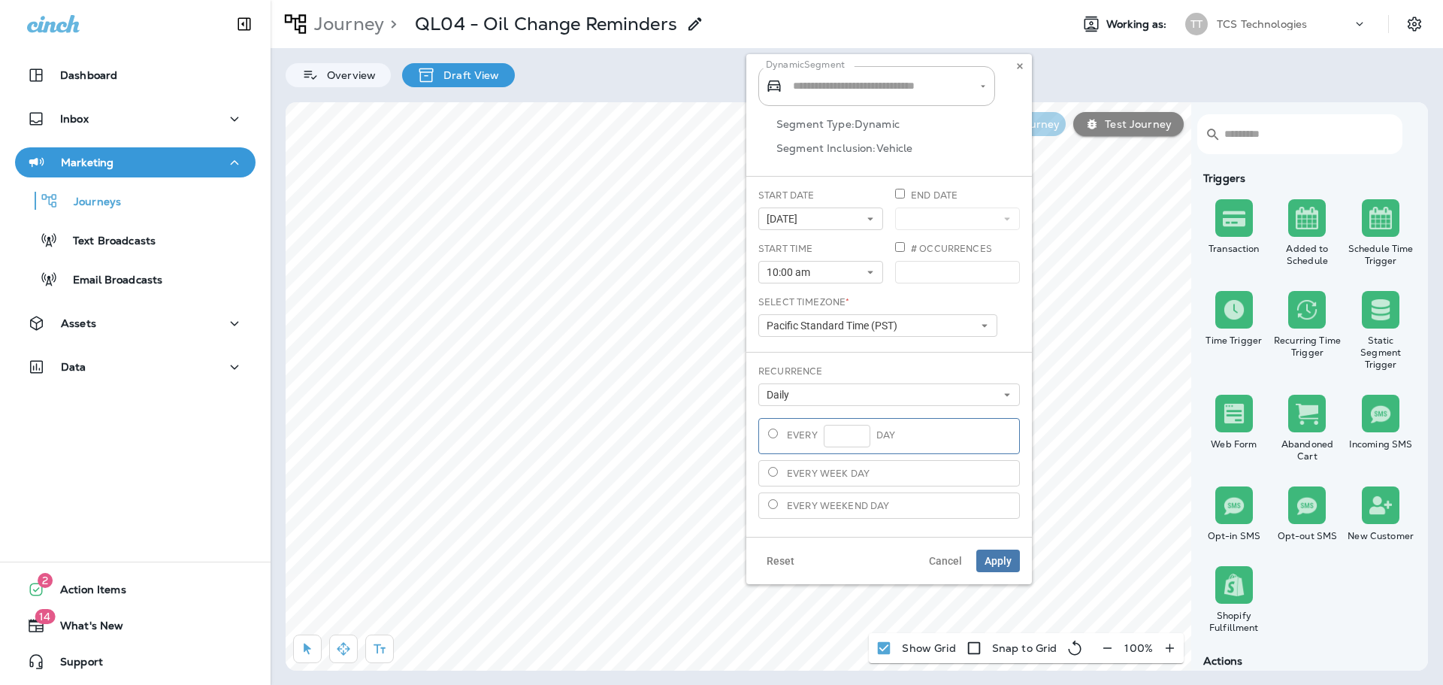
type input "**********"
click at [942, 557] on span "Cancel" at bounding box center [945, 560] width 33 height 11
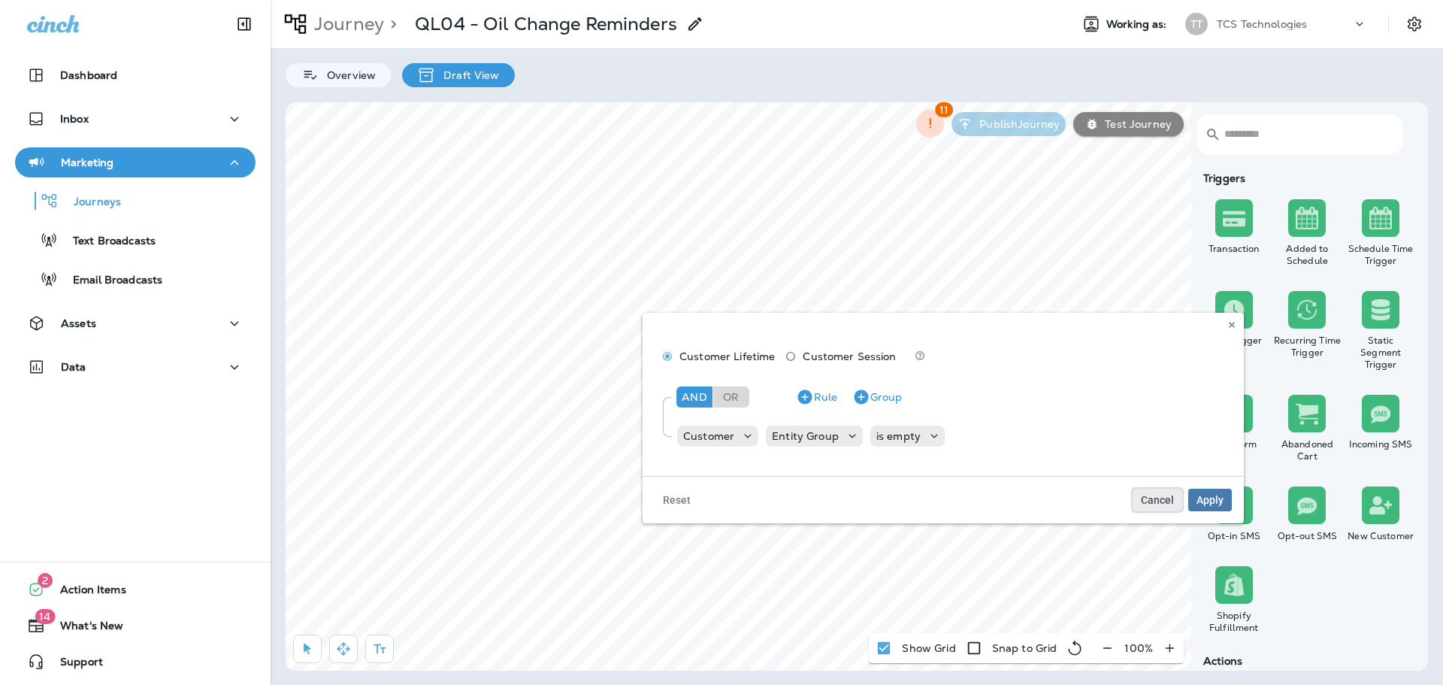
click at [1157, 502] on span "Cancel" at bounding box center [1157, 500] width 33 height 11
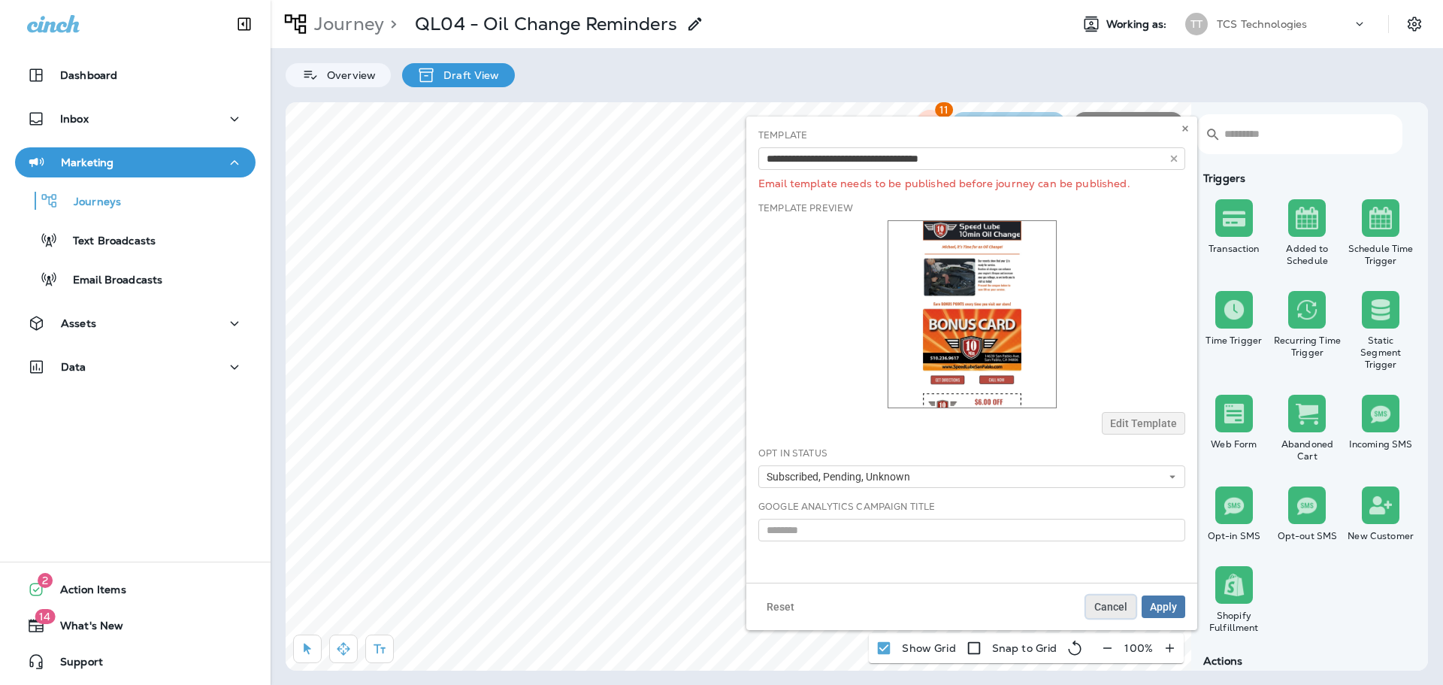
click at [1110, 607] on span "Cancel" at bounding box center [1110, 606] width 33 height 11
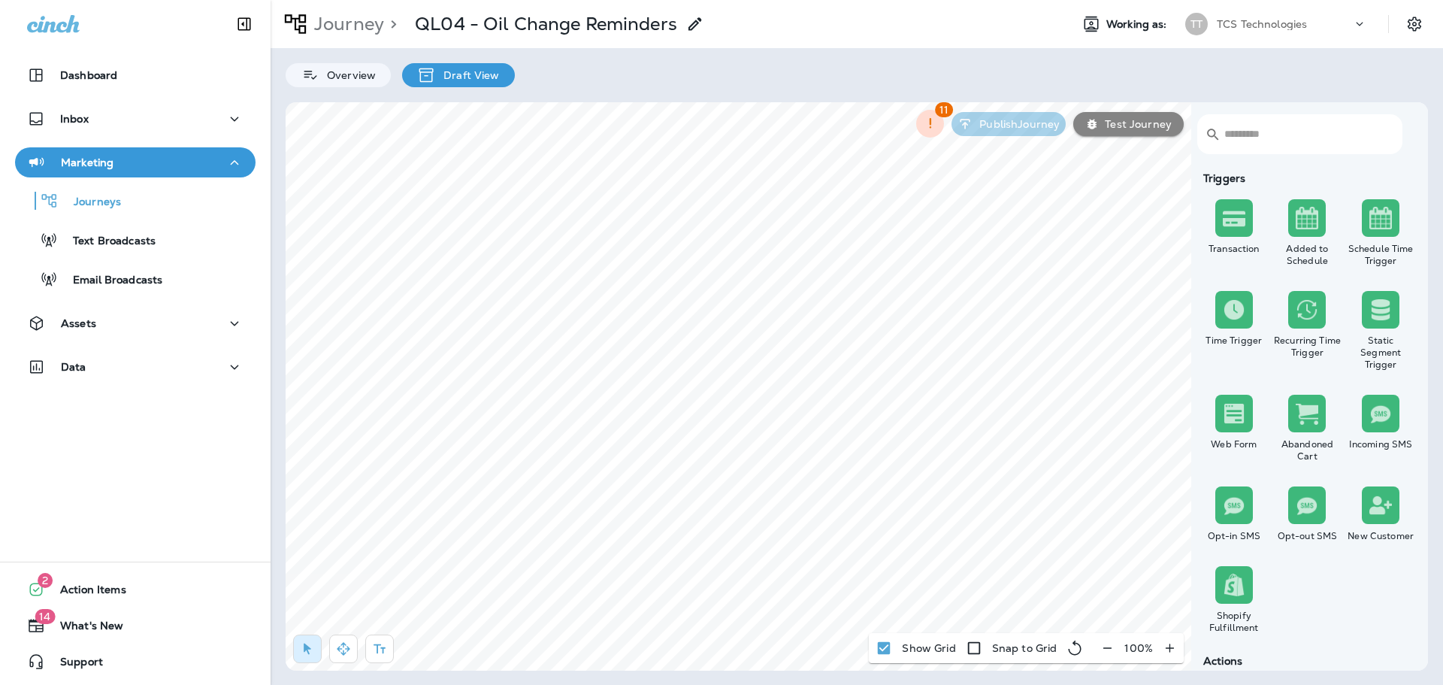
select select "***"
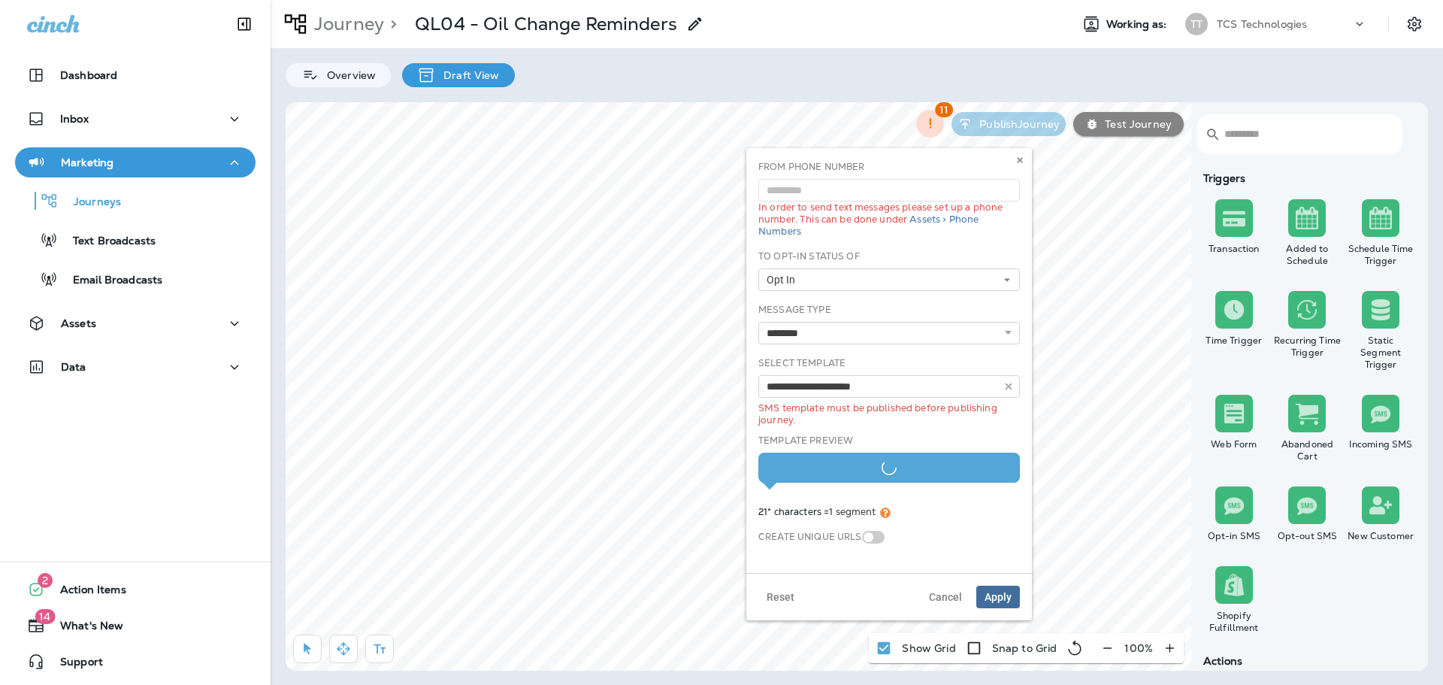
type input "**********"
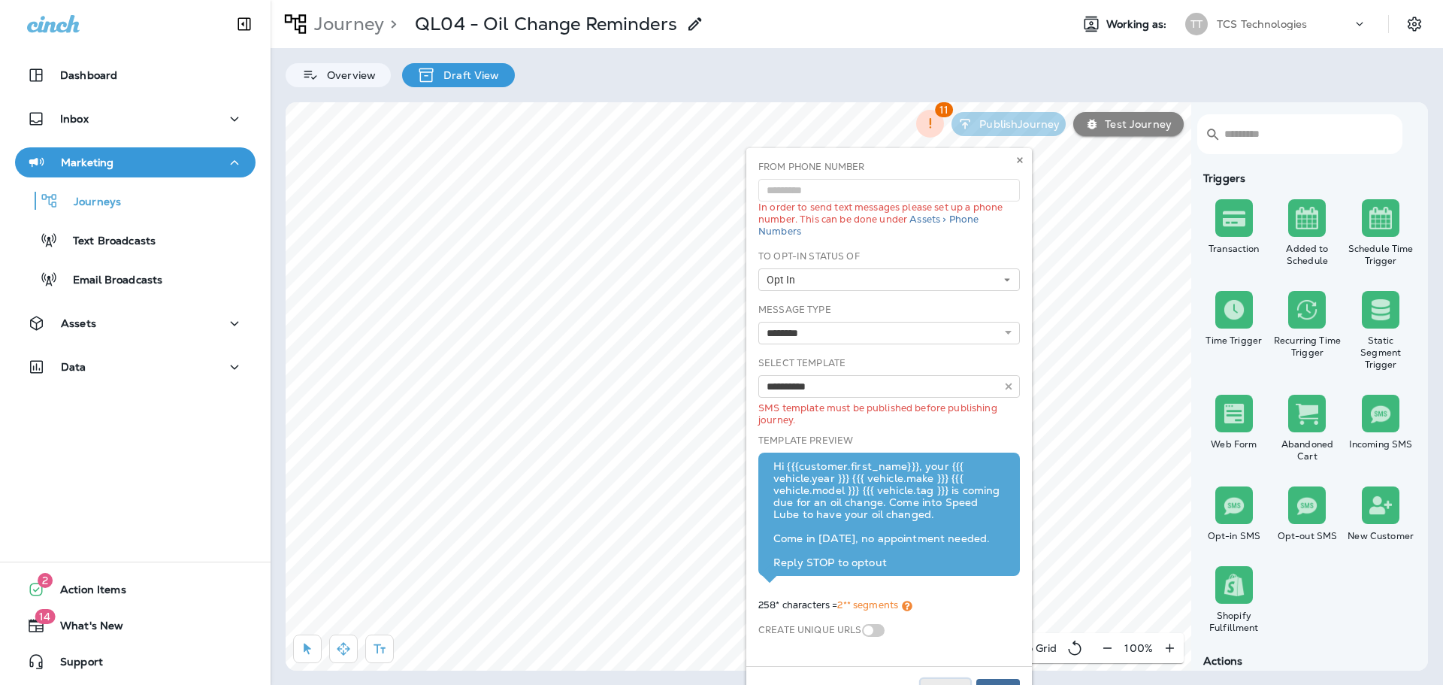
click at [952, 681] on button "Cancel" at bounding box center [946, 690] width 50 height 23
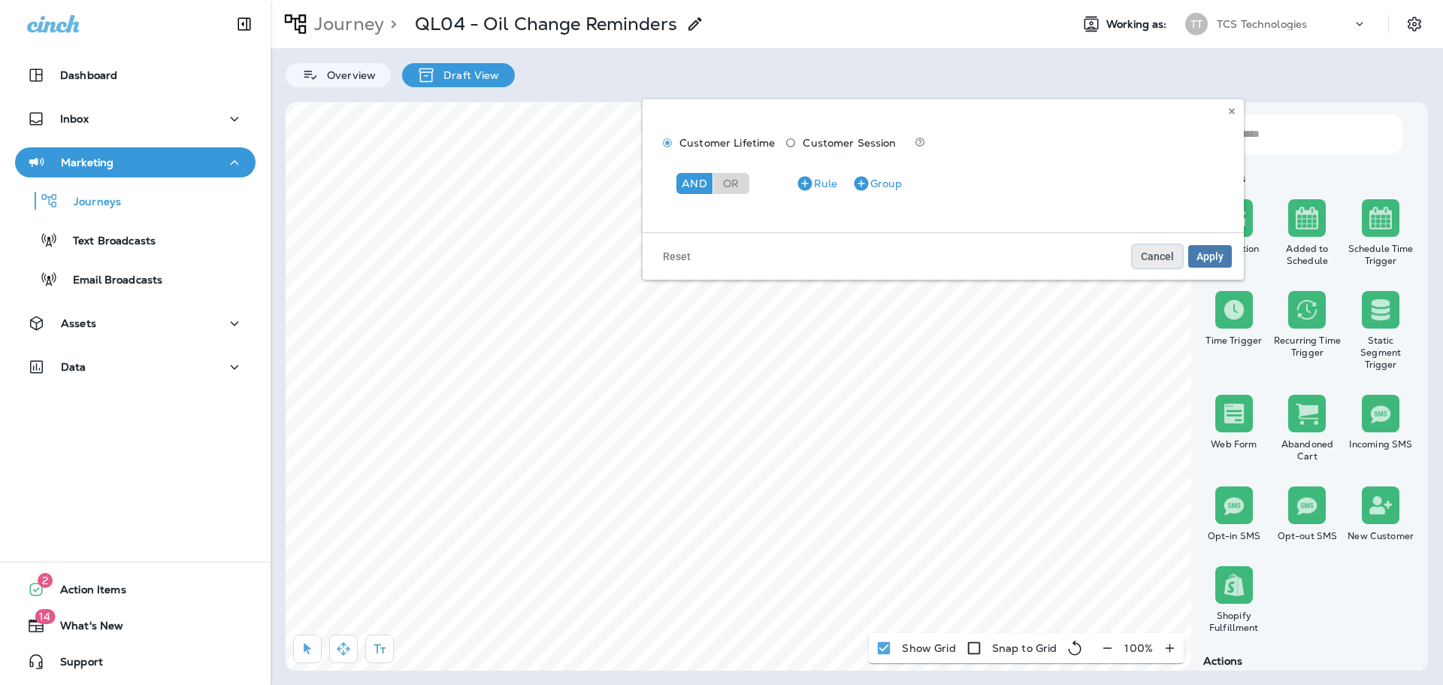
click at [1156, 253] on span "Cancel" at bounding box center [1157, 256] width 33 height 11
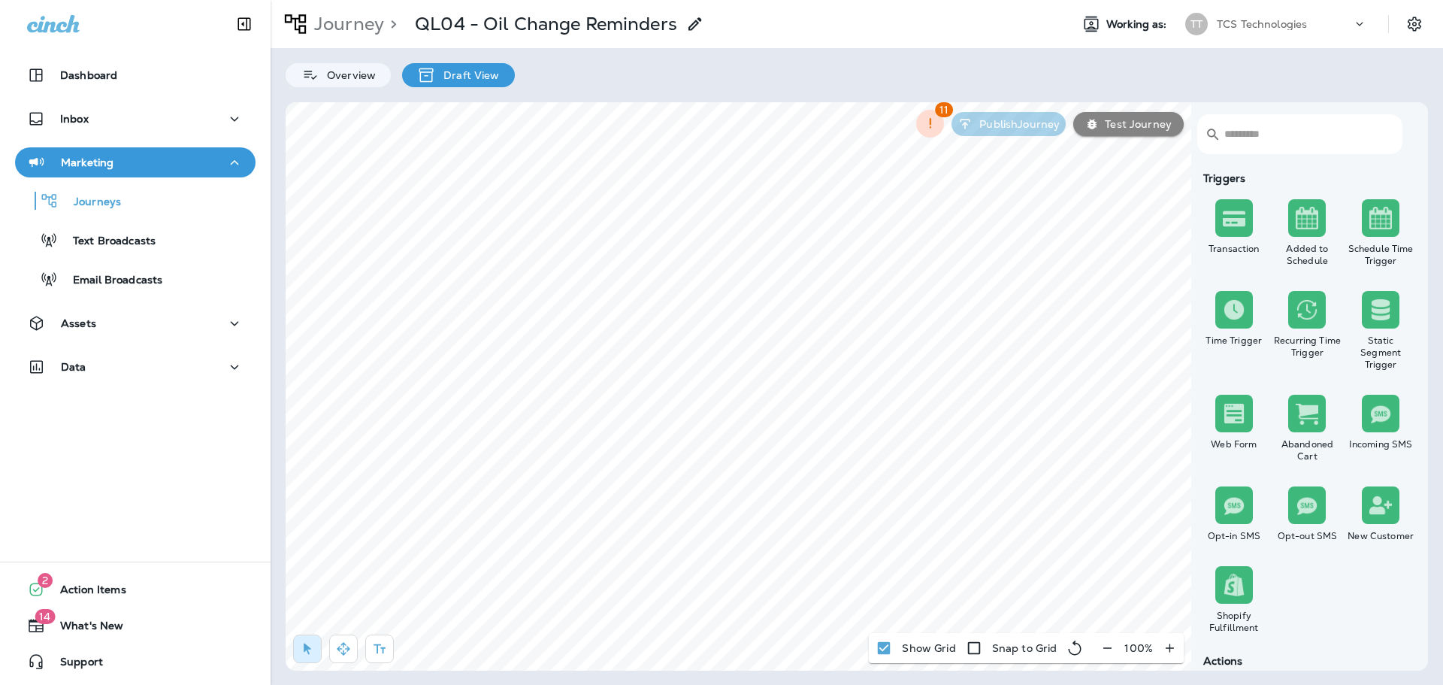
click at [1266, 24] on p "TCS Technologies" at bounding box center [1262, 24] width 90 height 12
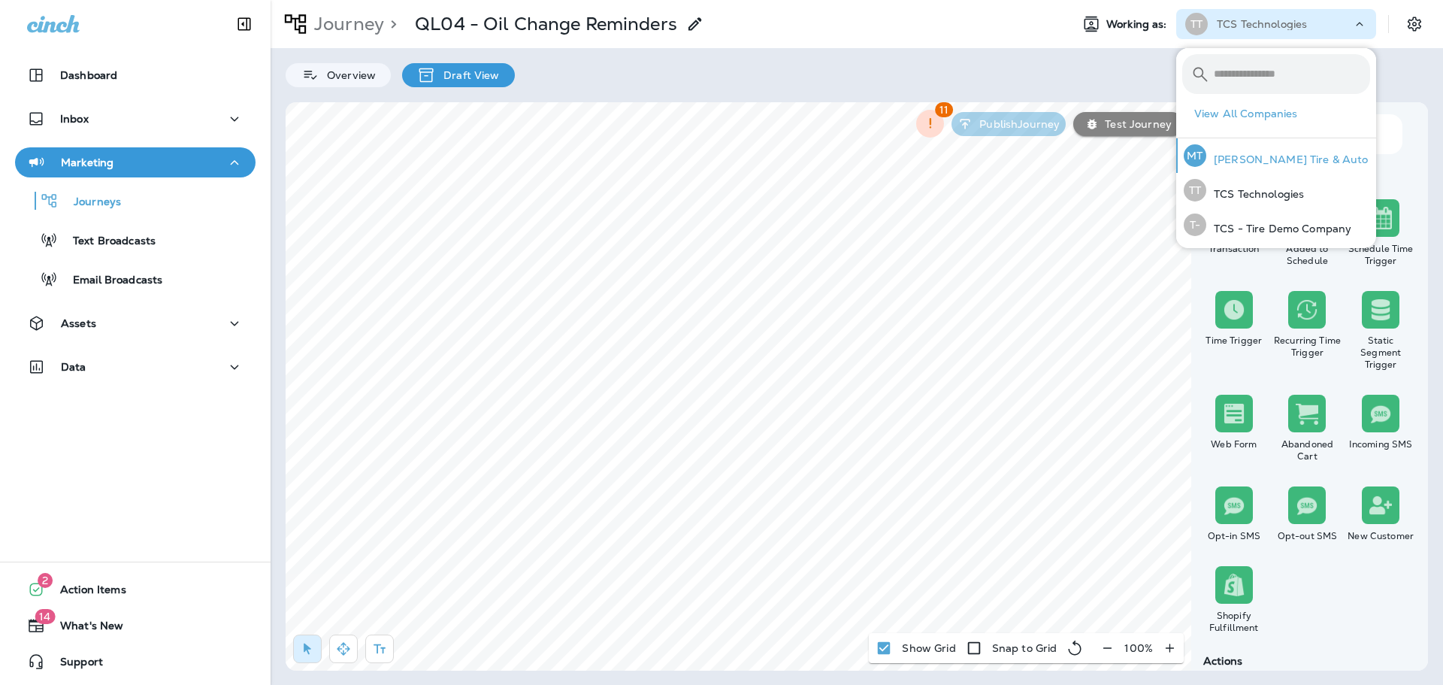
click at [1260, 148] on div "MT Moody's Tire & Auto" at bounding box center [1276, 155] width 197 height 35
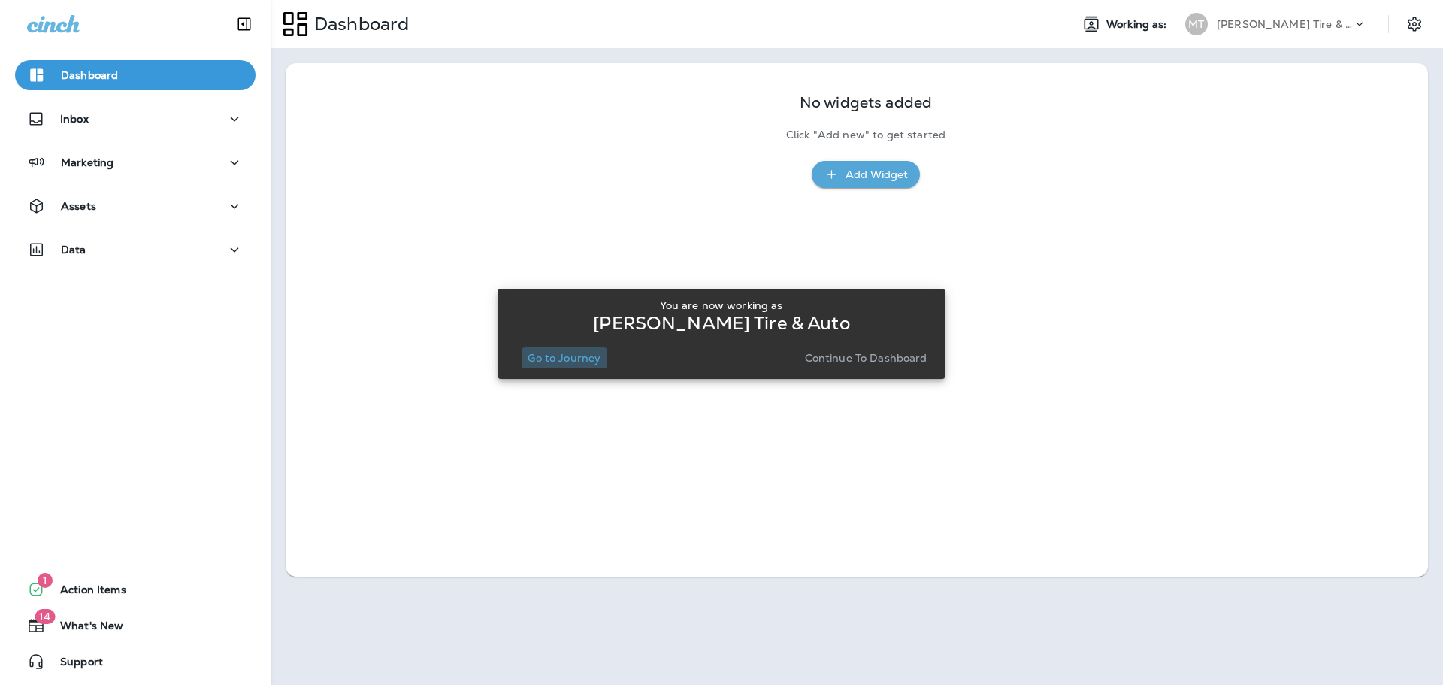
click at [564, 356] on p "Go to Journey" at bounding box center [564, 358] width 73 height 12
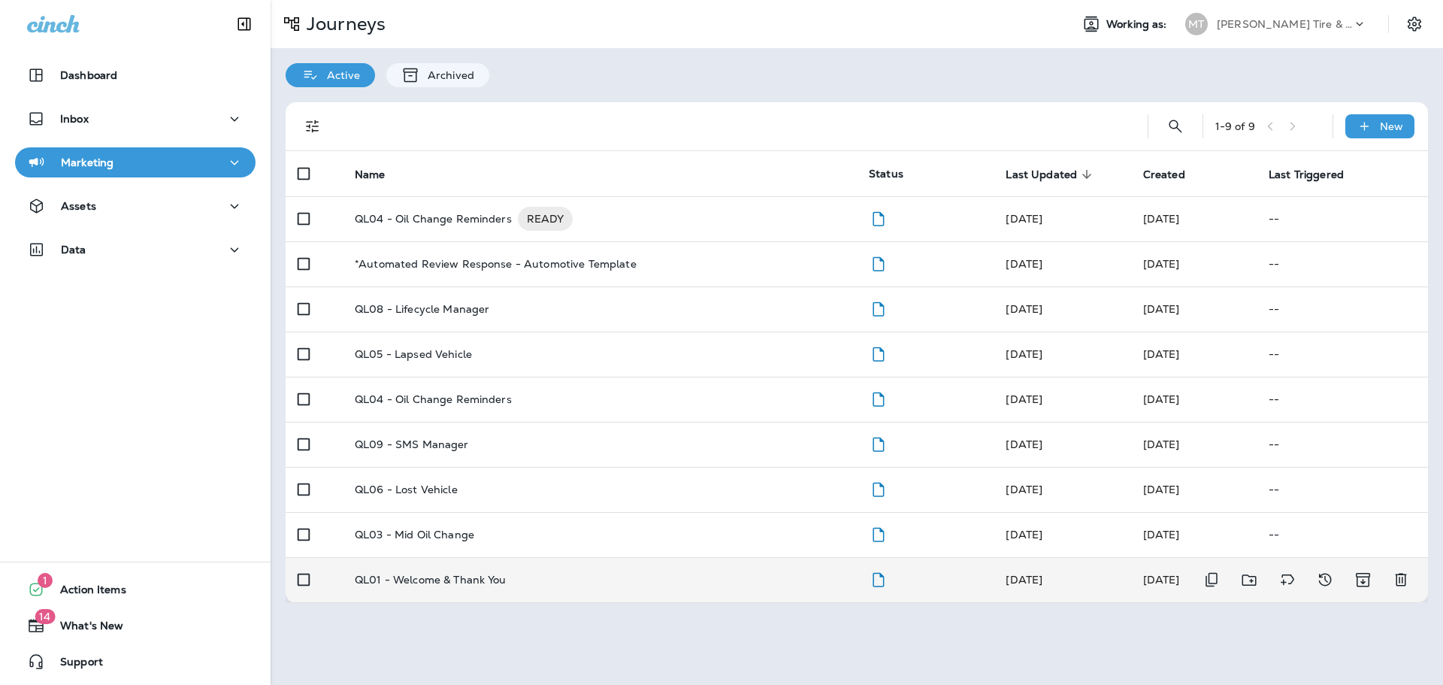
click at [455, 582] on p "QL01 - Welcome & Thank You" at bounding box center [431, 579] width 152 height 12
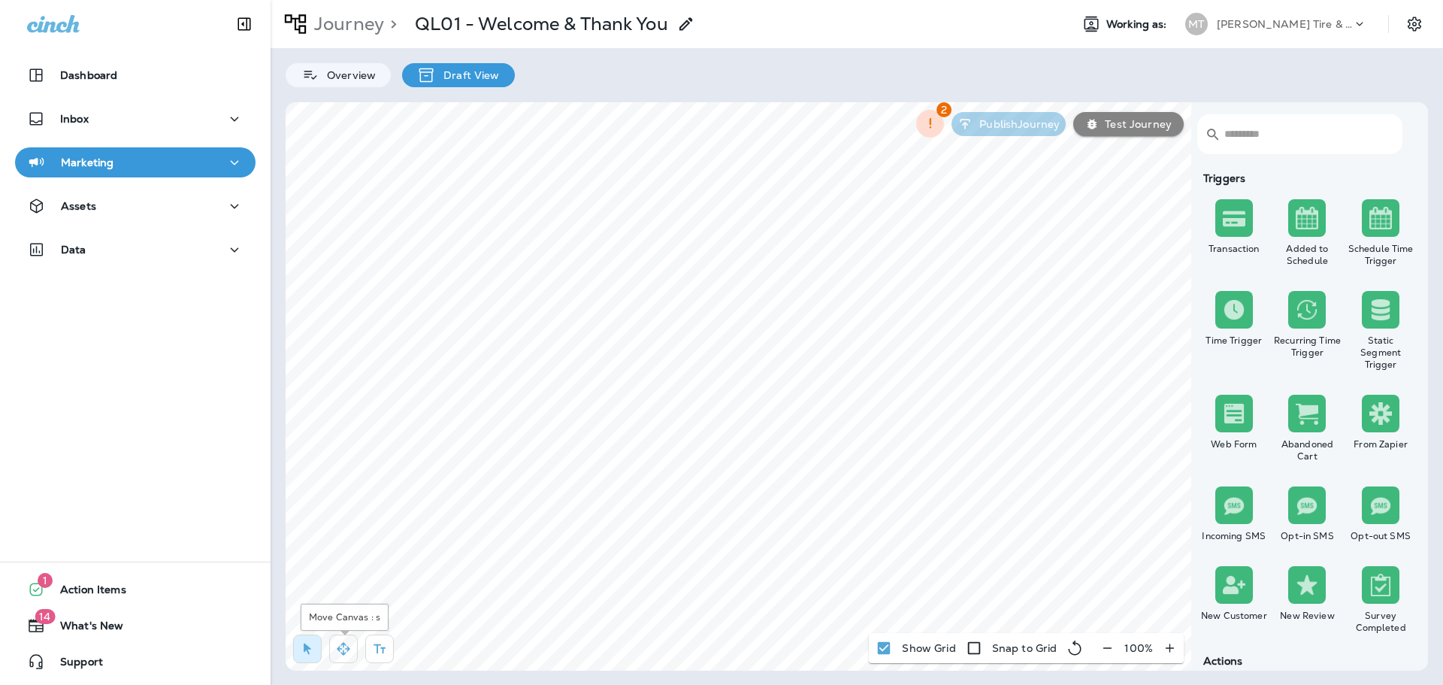
click at [344, 644] on icon "button" at bounding box center [343, 648] width 13 height 13
click at [304, 646] on icon "button" at bounding box center [307, 648] width 15 height 15
click at [1416, 23] on icon "Settings" at bounding box center [1415, 24] width 14 height 14
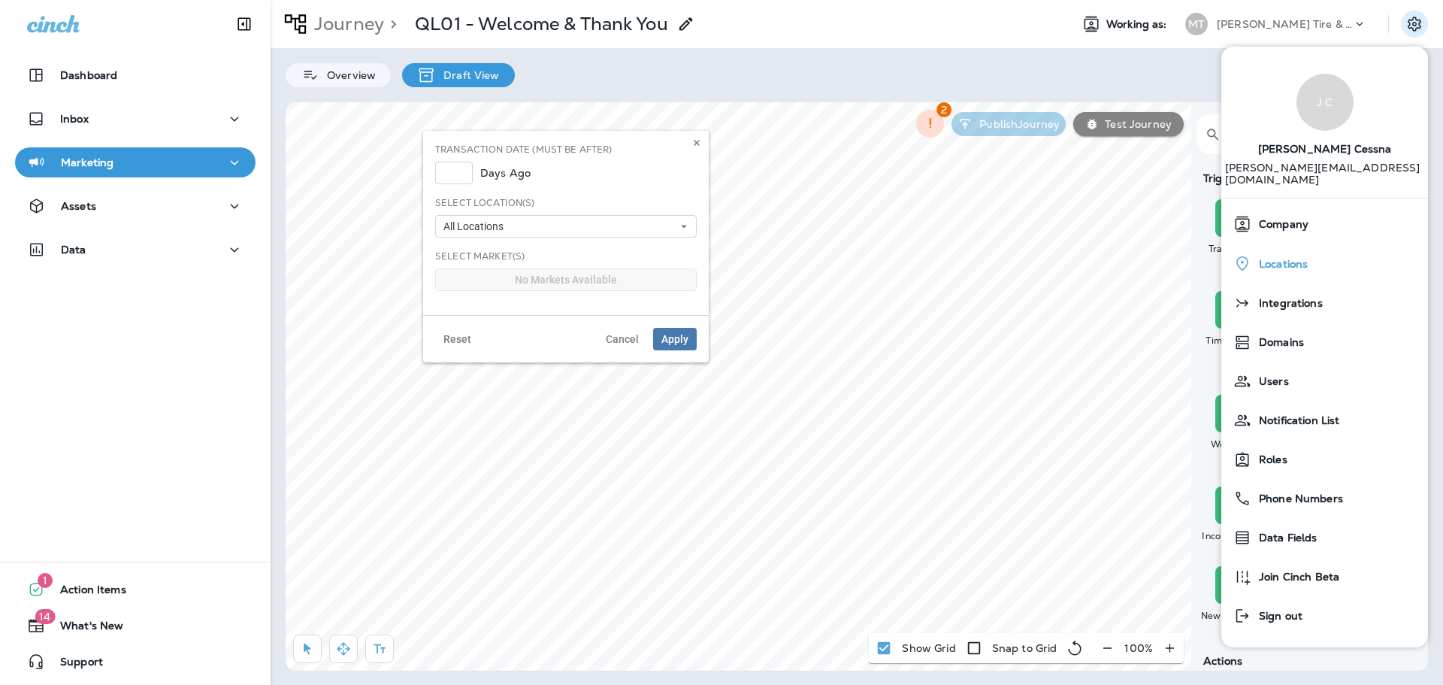
click at [1252, 258] on span "Locations" at bounding box center [1279, 264] width 56 height 13
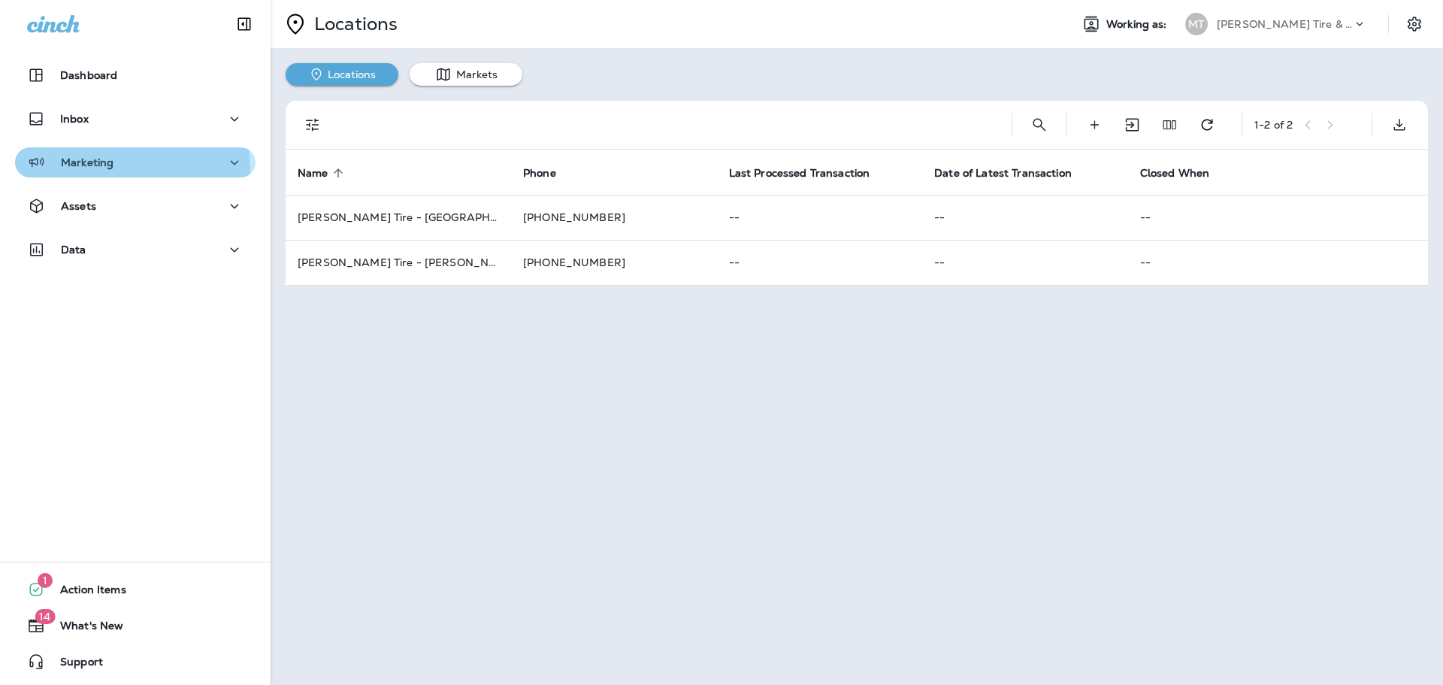
click at [86, 169] on div "Marketing" at bounding box center [70, 162] width 86 height 19
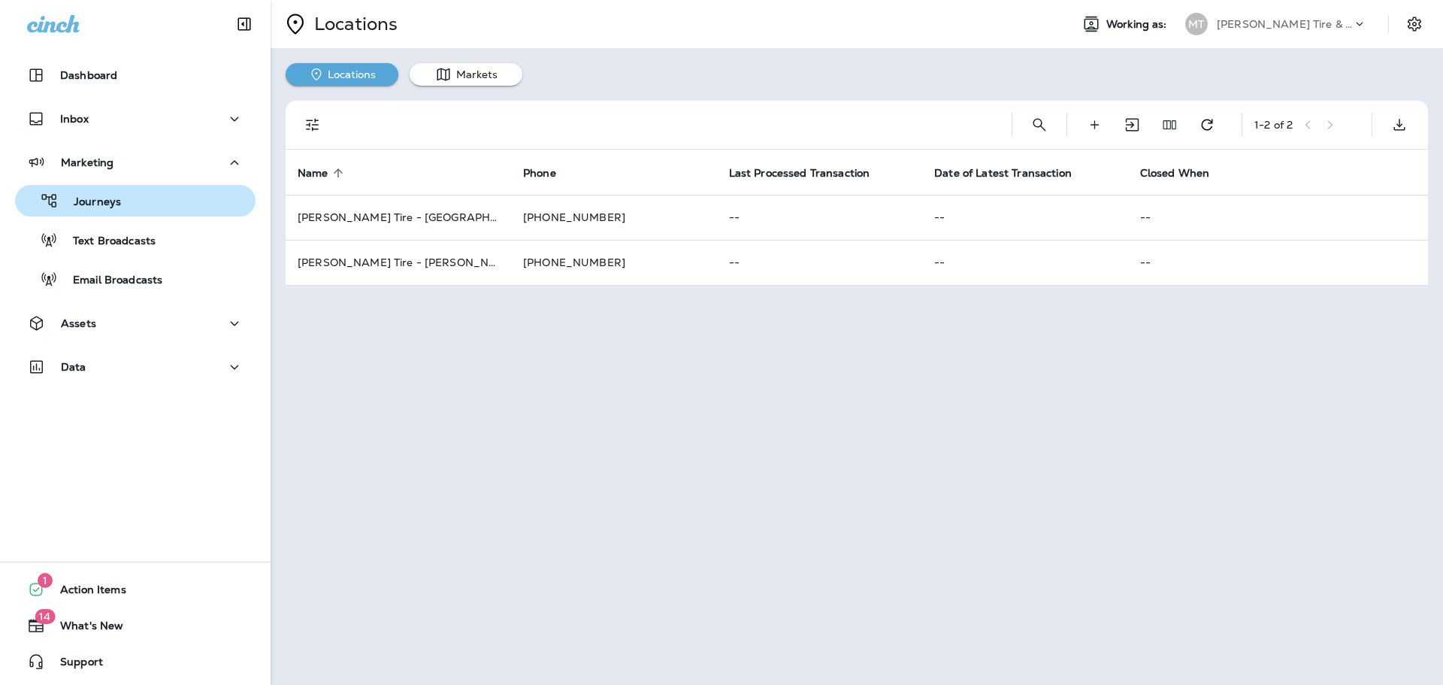
click at [87, 195] on p "Journeys" at bounding box center [90, 202] width 62 height 14
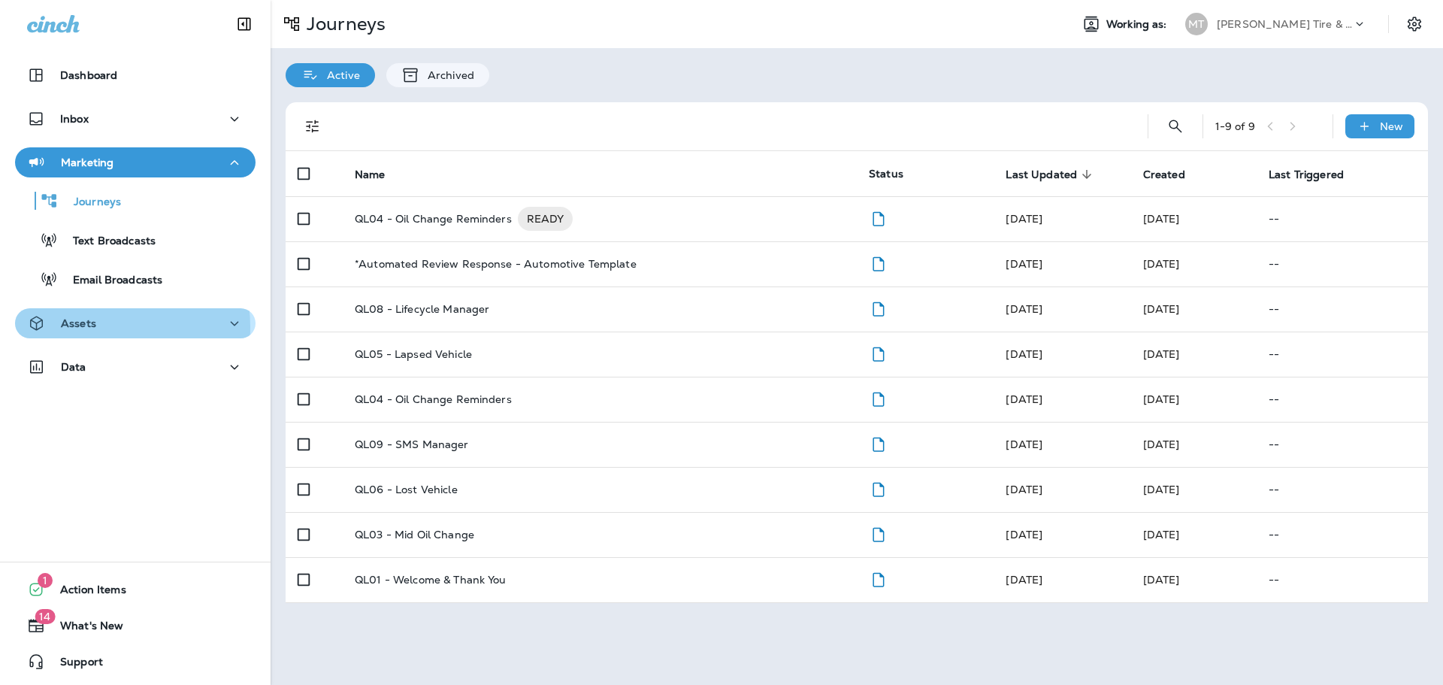
click at [98, 327] on div "Assets" at bounding box center [135, 323] width 216 height 19
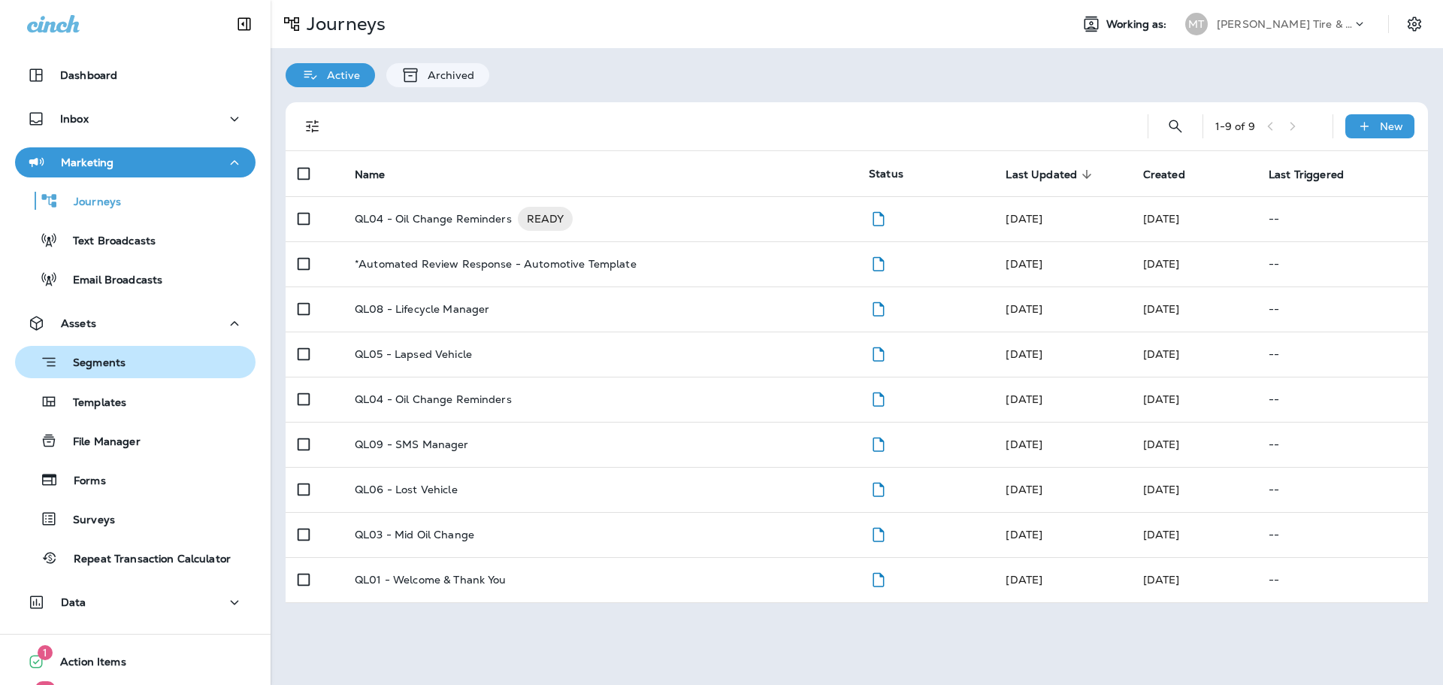
click at [104, 365] on p "Segments" at bounding box center [92, 363] width 68 height 15
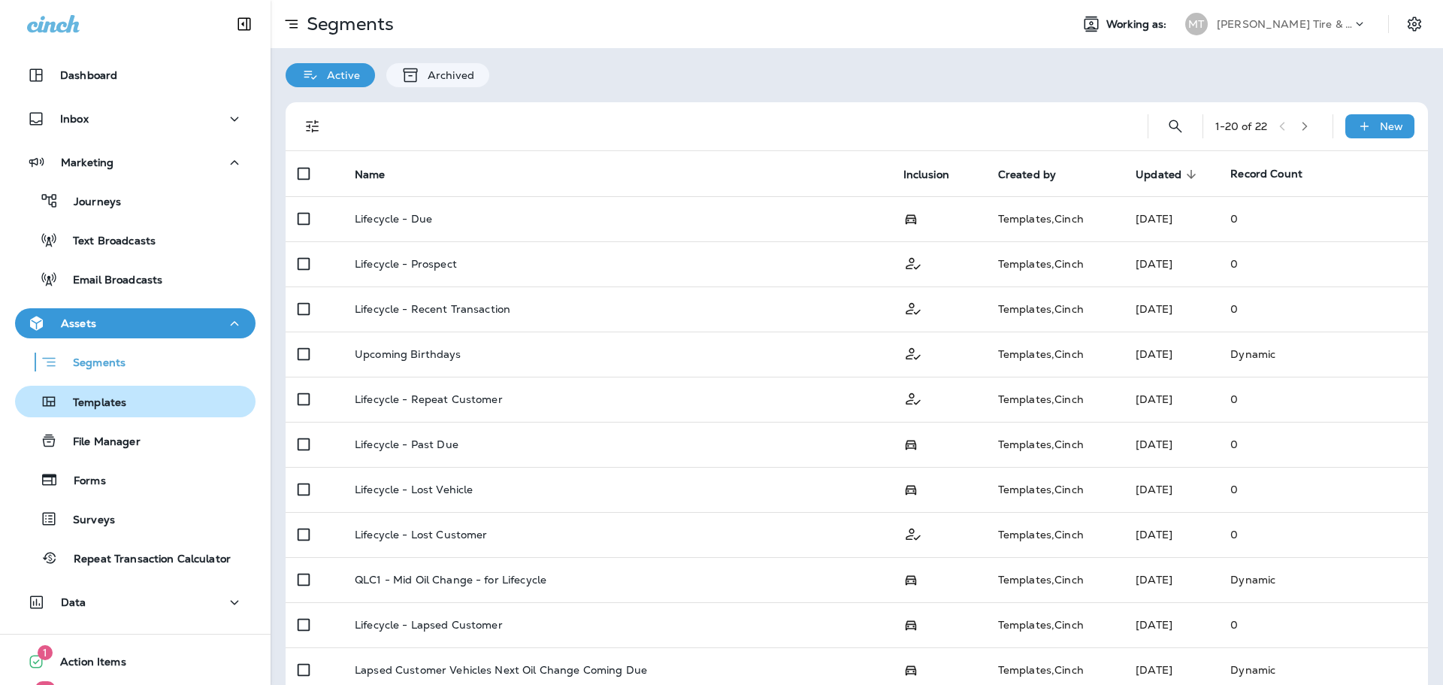
click at [108, 406] on p "Templates" at bounding box center [92, 403] width 68 height 14
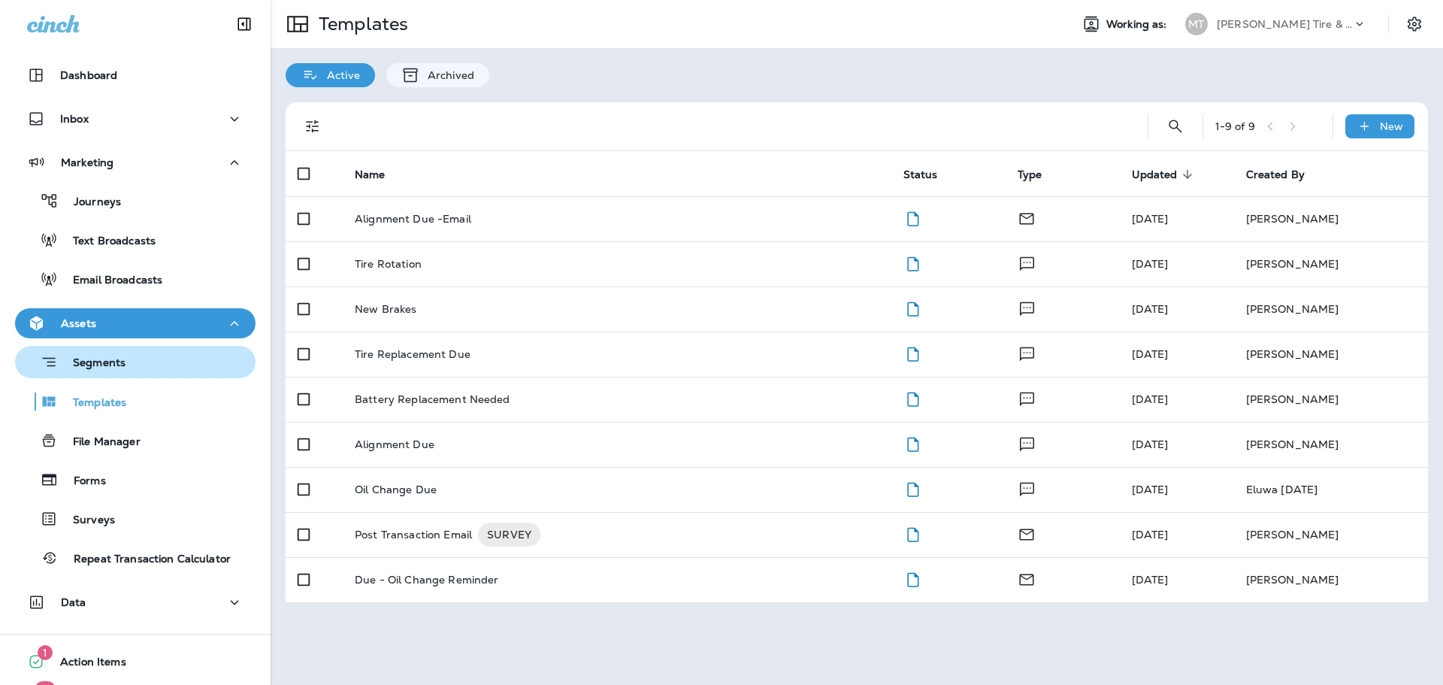
click at [107, 365] on p "Segments" at bounding box center [92, 363] width 68 height 15
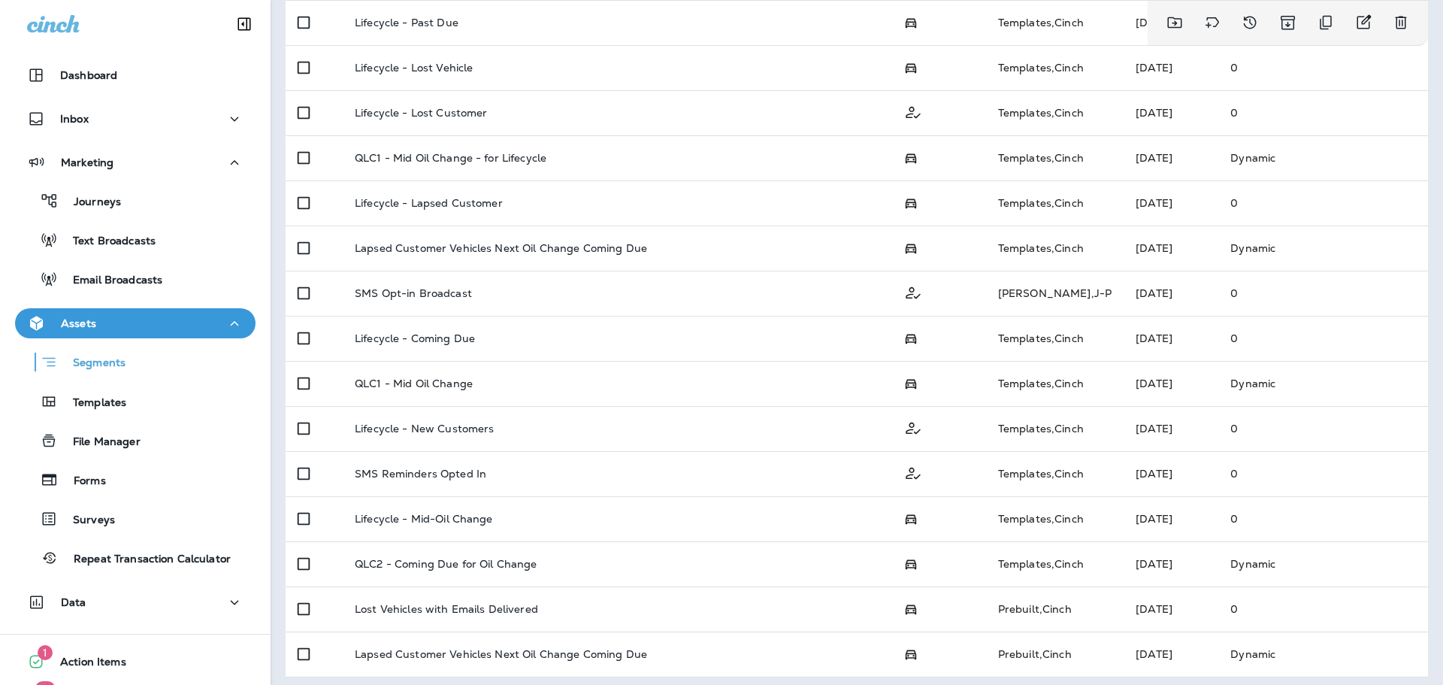
scroll to position [429, 0]
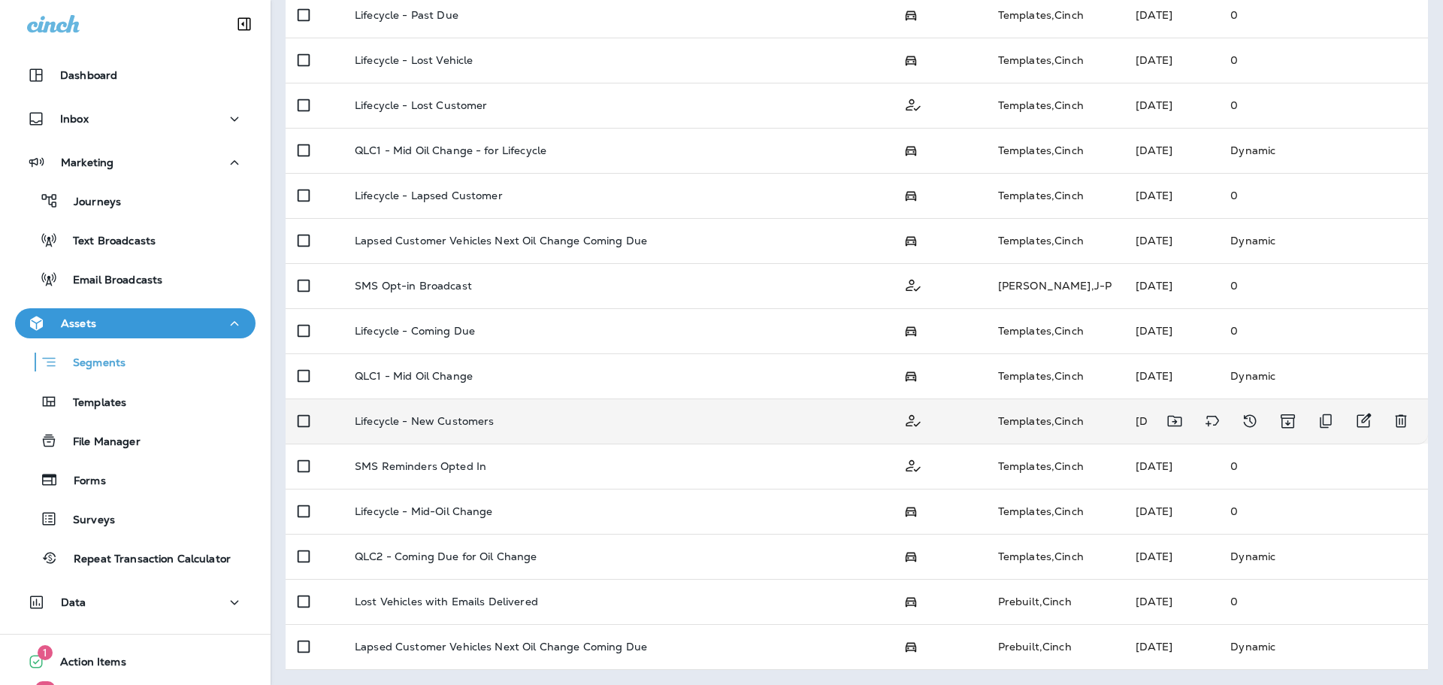
click at [415, 413] on td "Lifecycle - New Customers" at bounding box center [617, 420] width 549 height 45
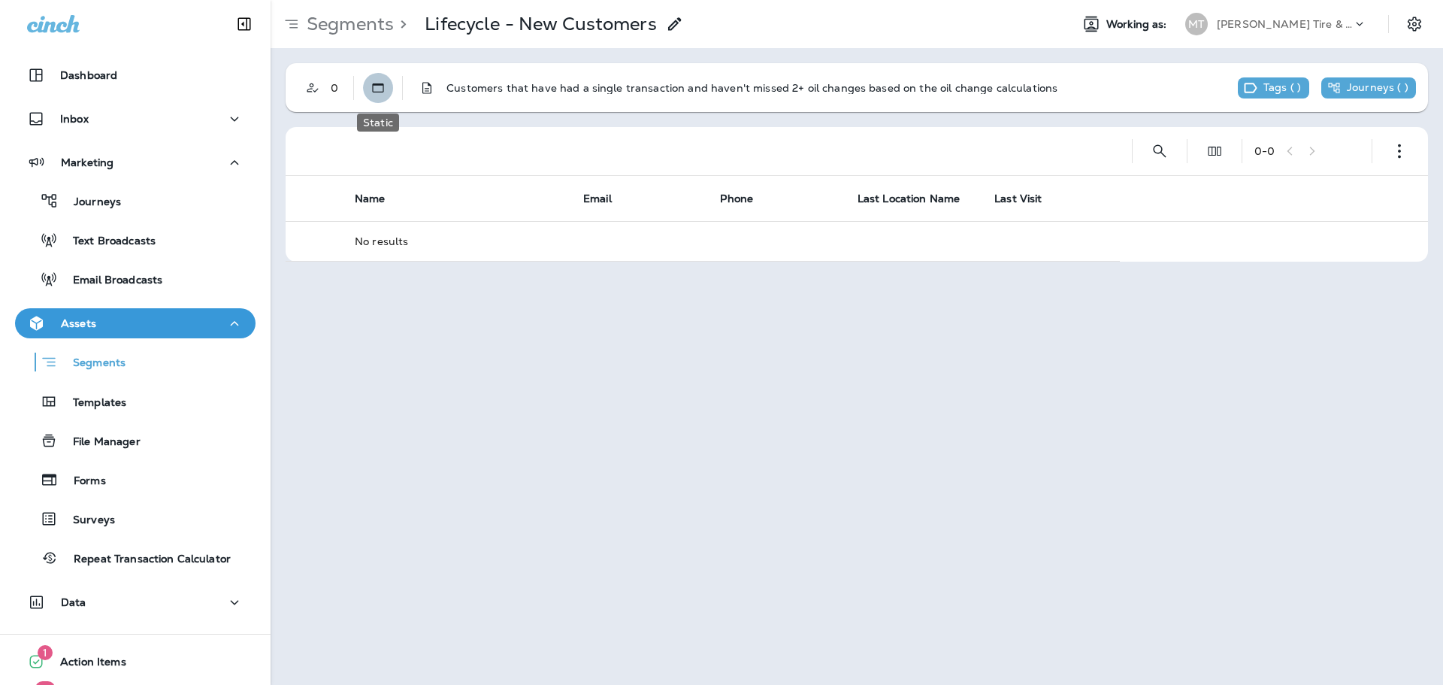
click at [386, 92] on button "Static" at bounding box center [378, 88] width 30 height 30
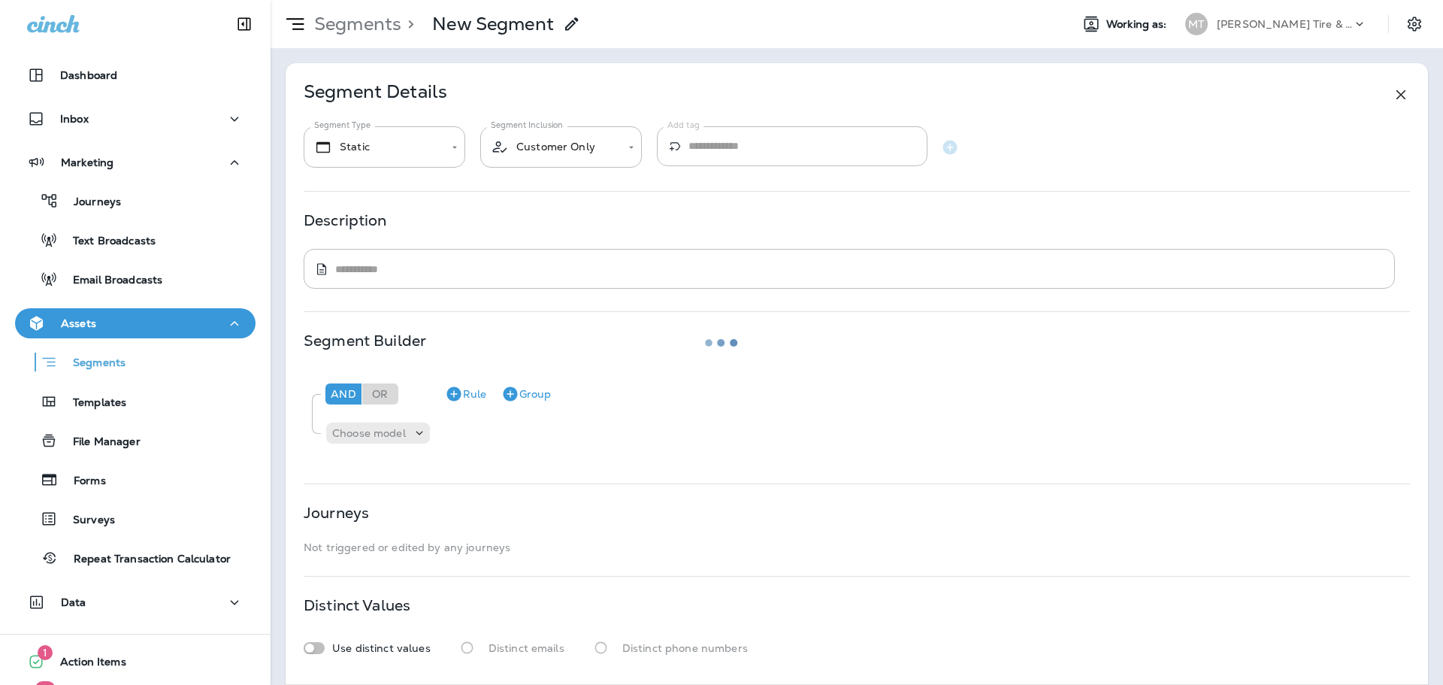
type textarea "**********"
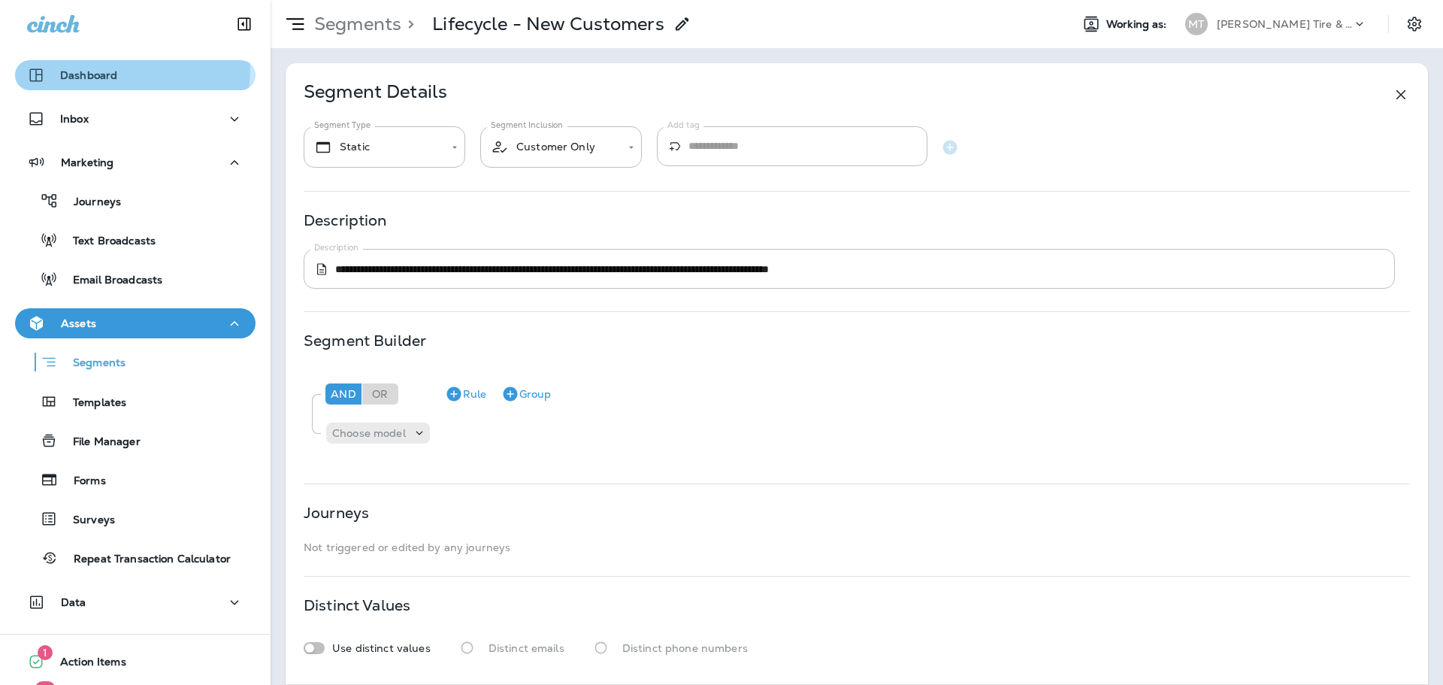
click at [65, 65] on button "Dashboard" at bounding box center [135, 75] width 241 height 30
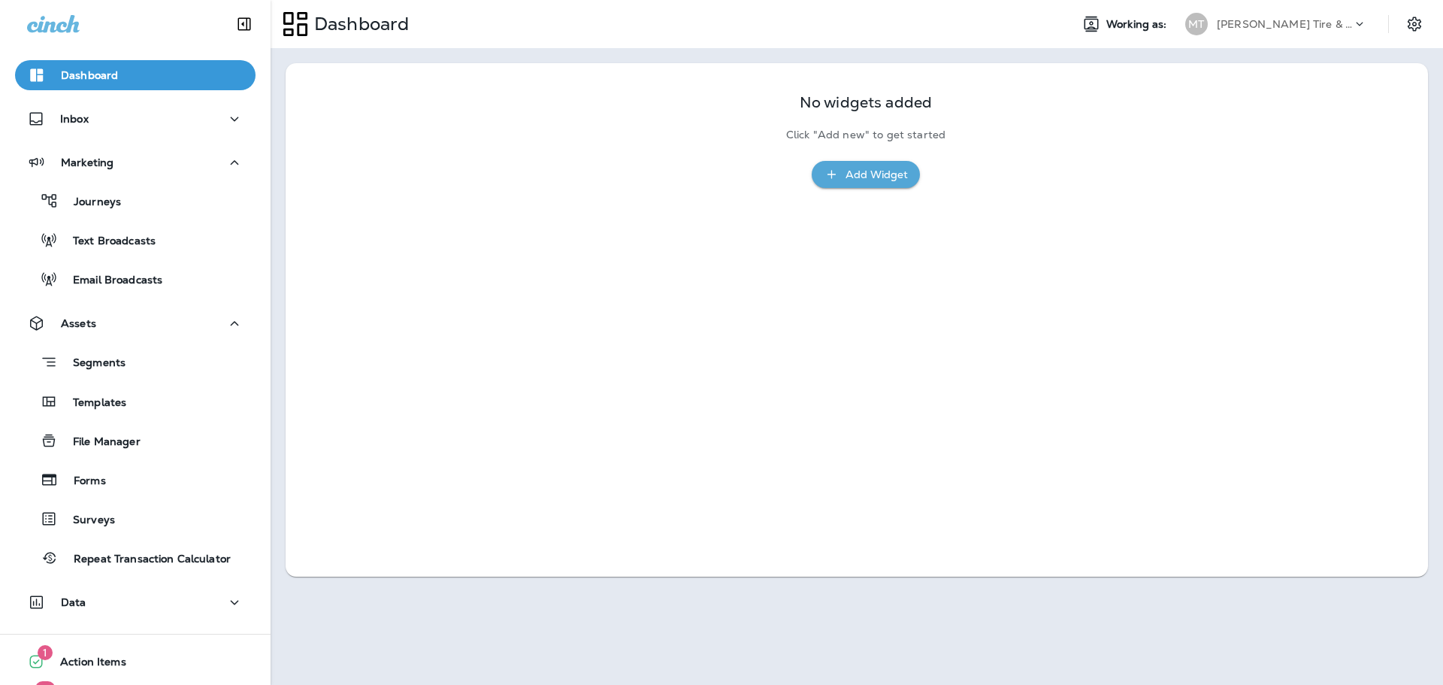
click at [1271, 14] on div "[PERSON_NAME] Tire & Auto" at bounding box center [1284, 24] width 135 height 23
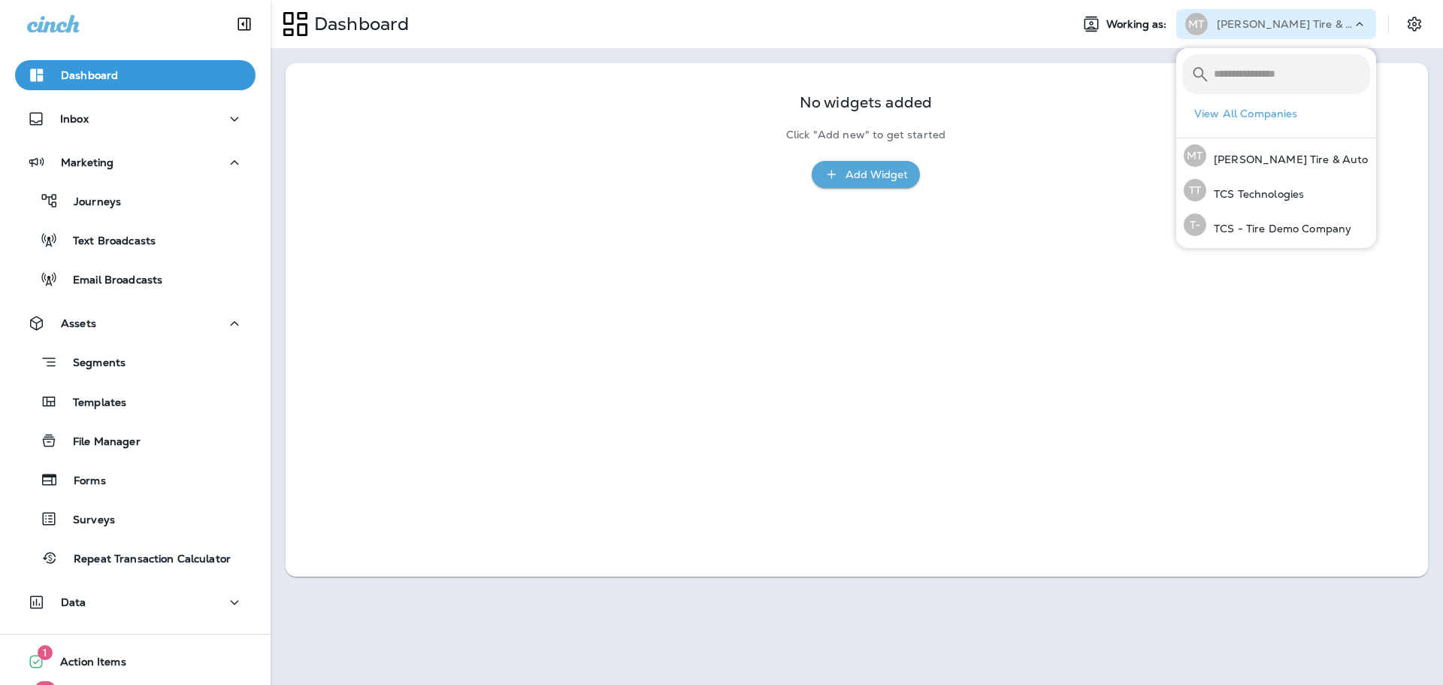
click at [634, 343] on div "No widgets added Click "Add new" to get started Add Widget" at bounding box center [857, 319] width 1142 height 513
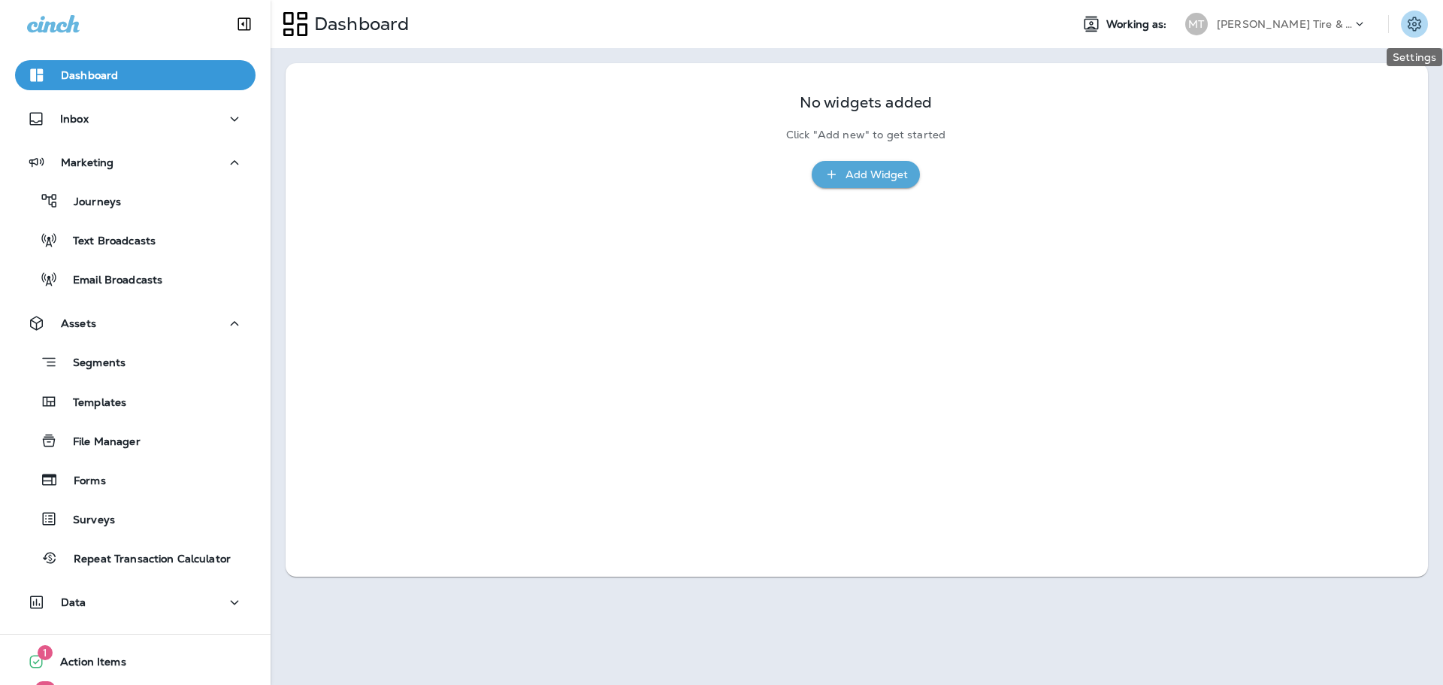
click at [1416, 29] on icon "Settings" at bounding box center [1415, 24] width 14 height 14
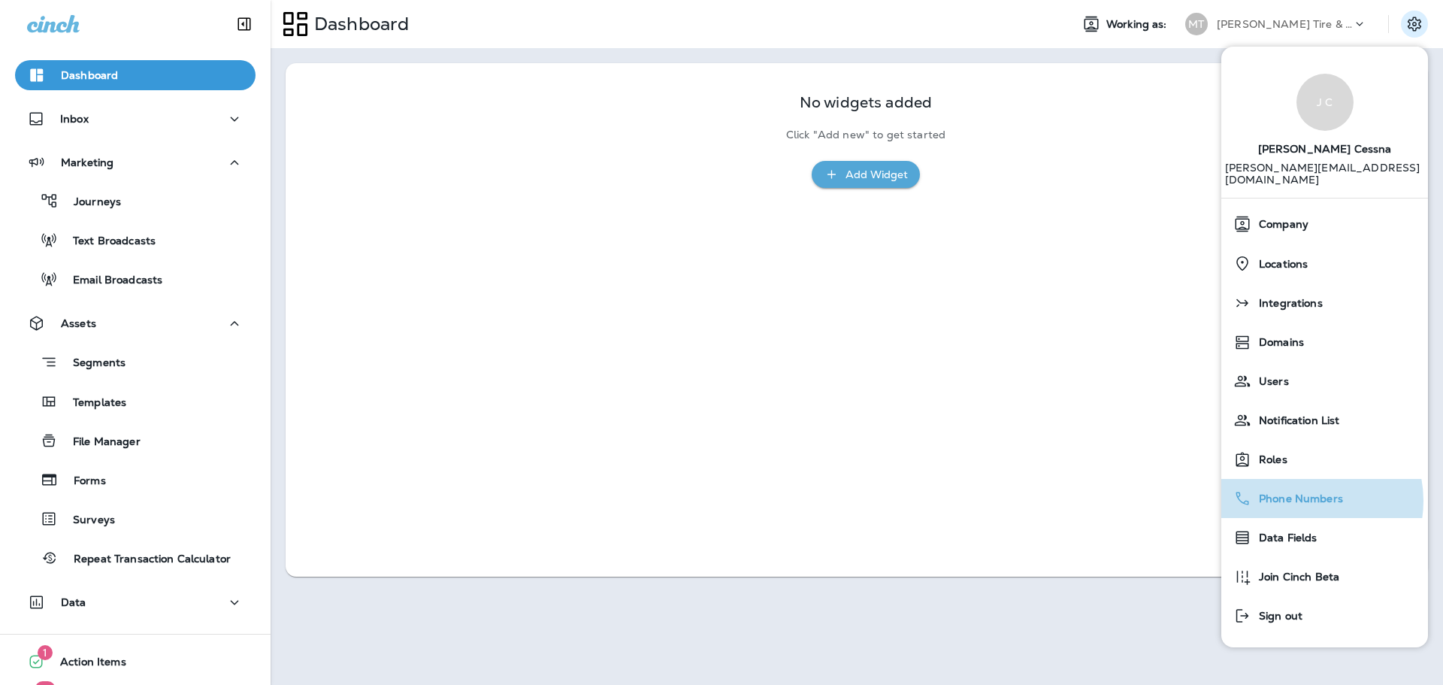
click at [1303, 492] on span "Phone Numbers" at bounding box center [1297, 498] width 92 height 13
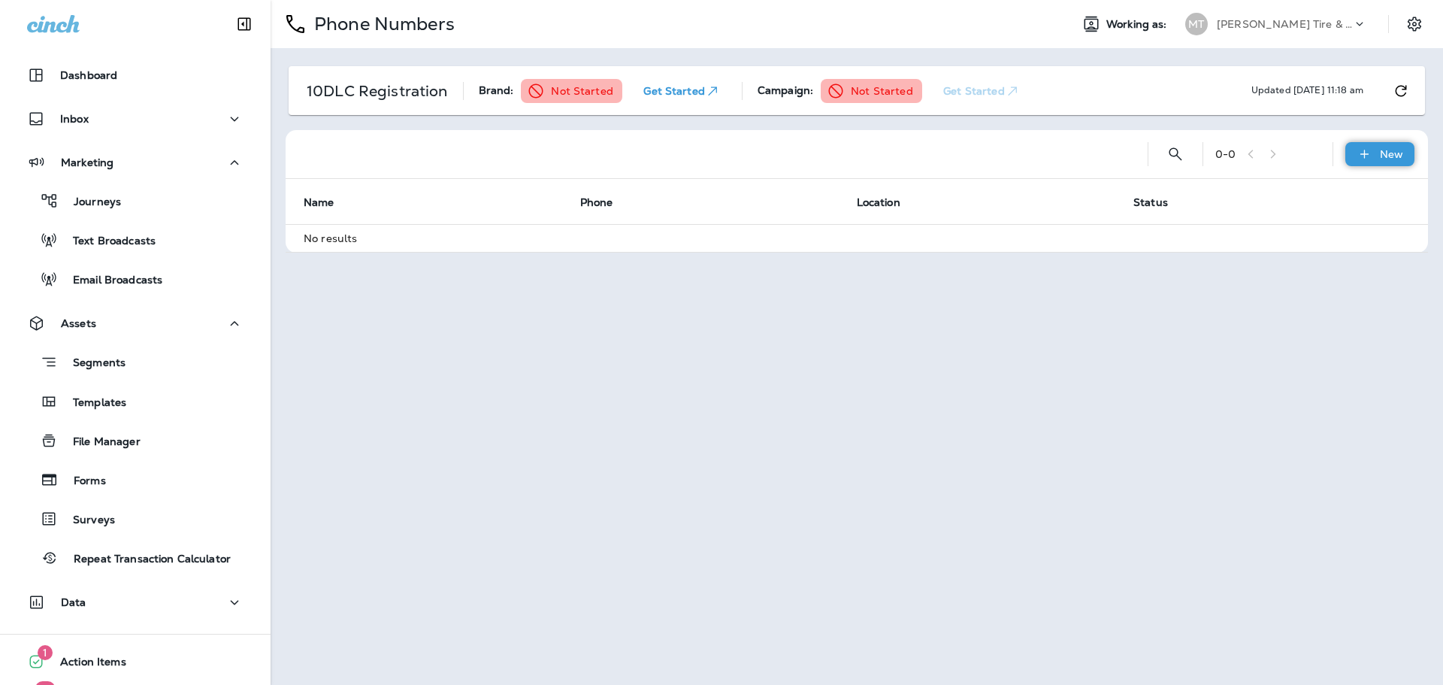
click at [1378, 144] on div "New" at bounding box center [1379, 154] width 69 height 24
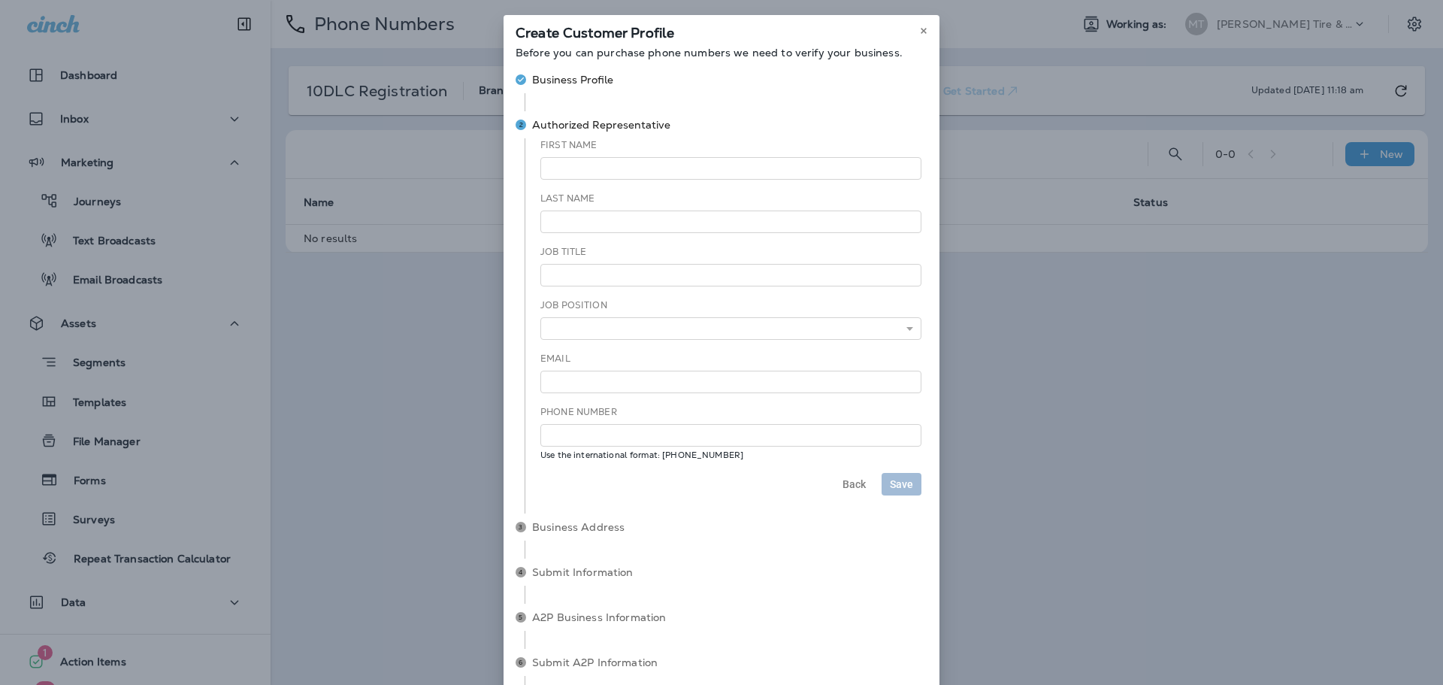
click at [588, 79] on span "Business Profile" at bounding box center [572, 79] width 81 height 15
select select "**********"
select select "***"
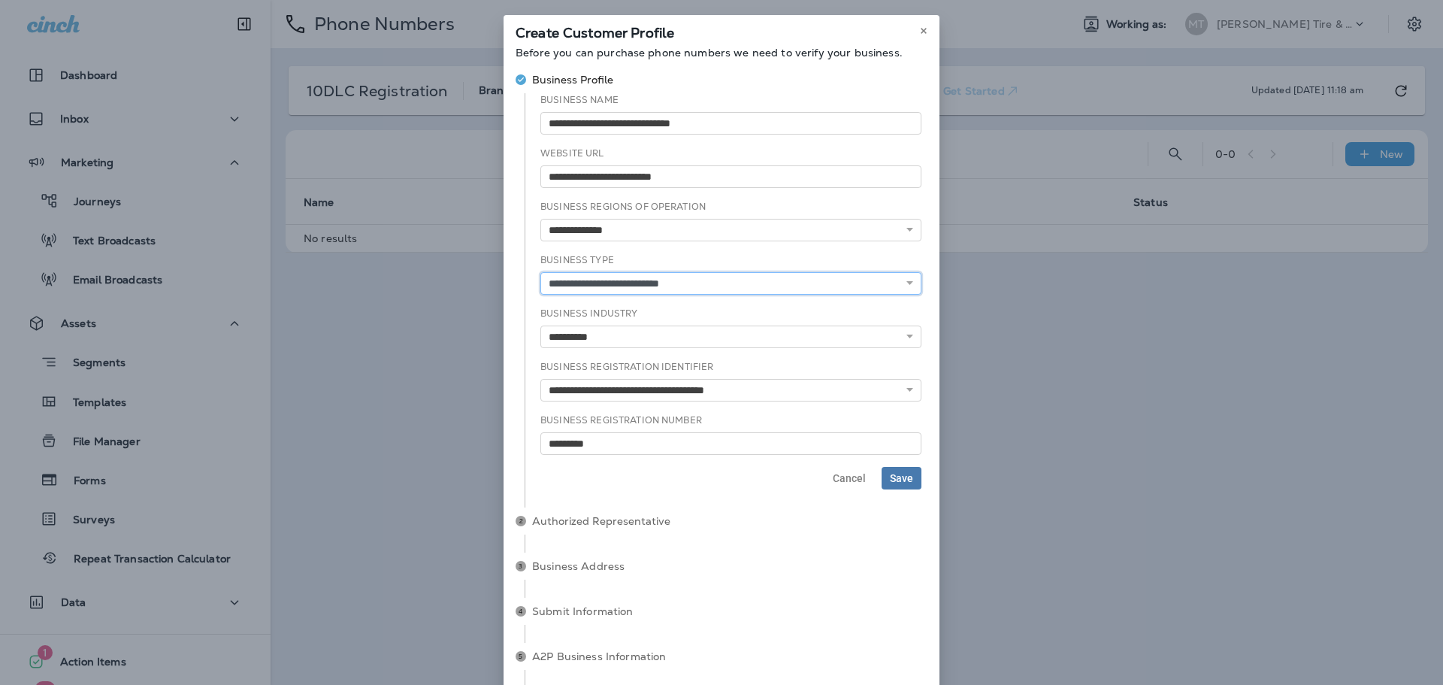
click at [757, 289] on select "**********" at bounding box center [730, 283] width 381 height 23
click at [922, 29] on icon at bounding box center [923, 30] width 9 height 9
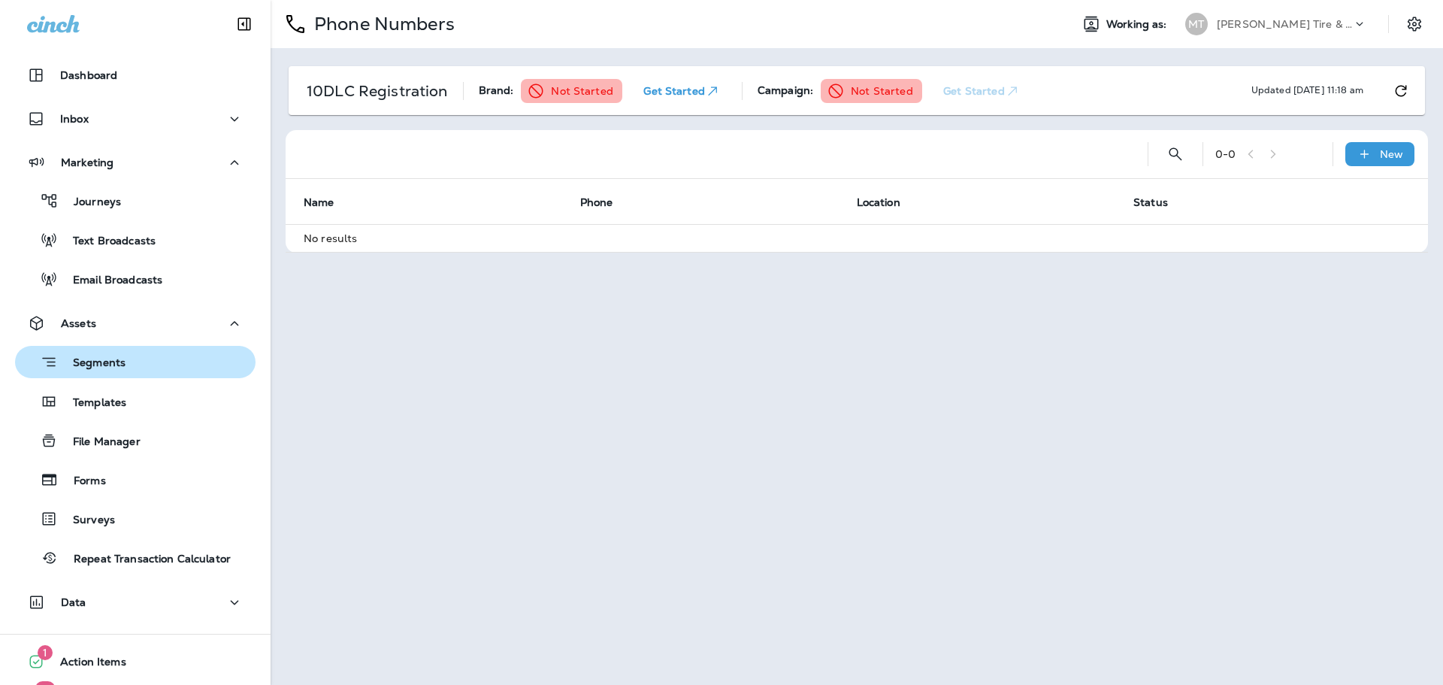
click at [109, 364] on p "Segments" at bounding box center [92, 363] width 68 height 15
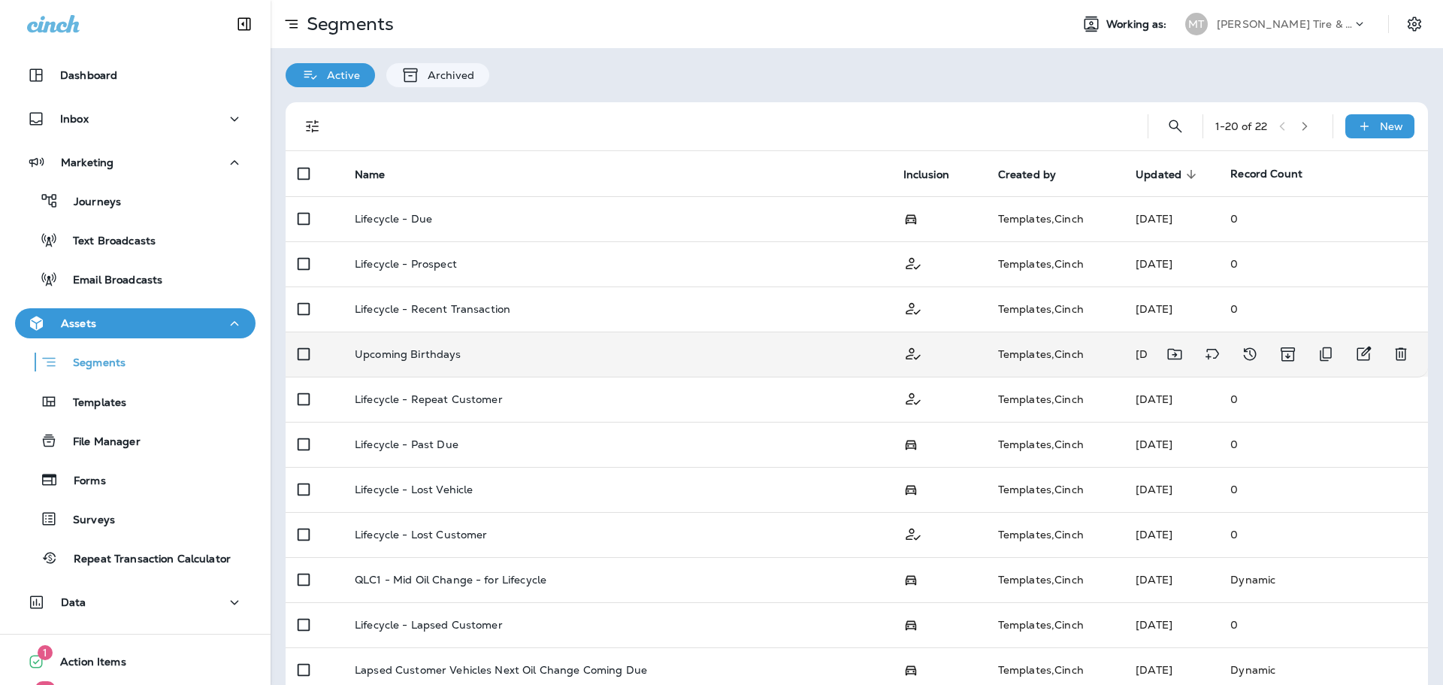
click at [434, 356] on p "Upcoming Birthdays" at bounding box center [408, 354] width 107 height 12
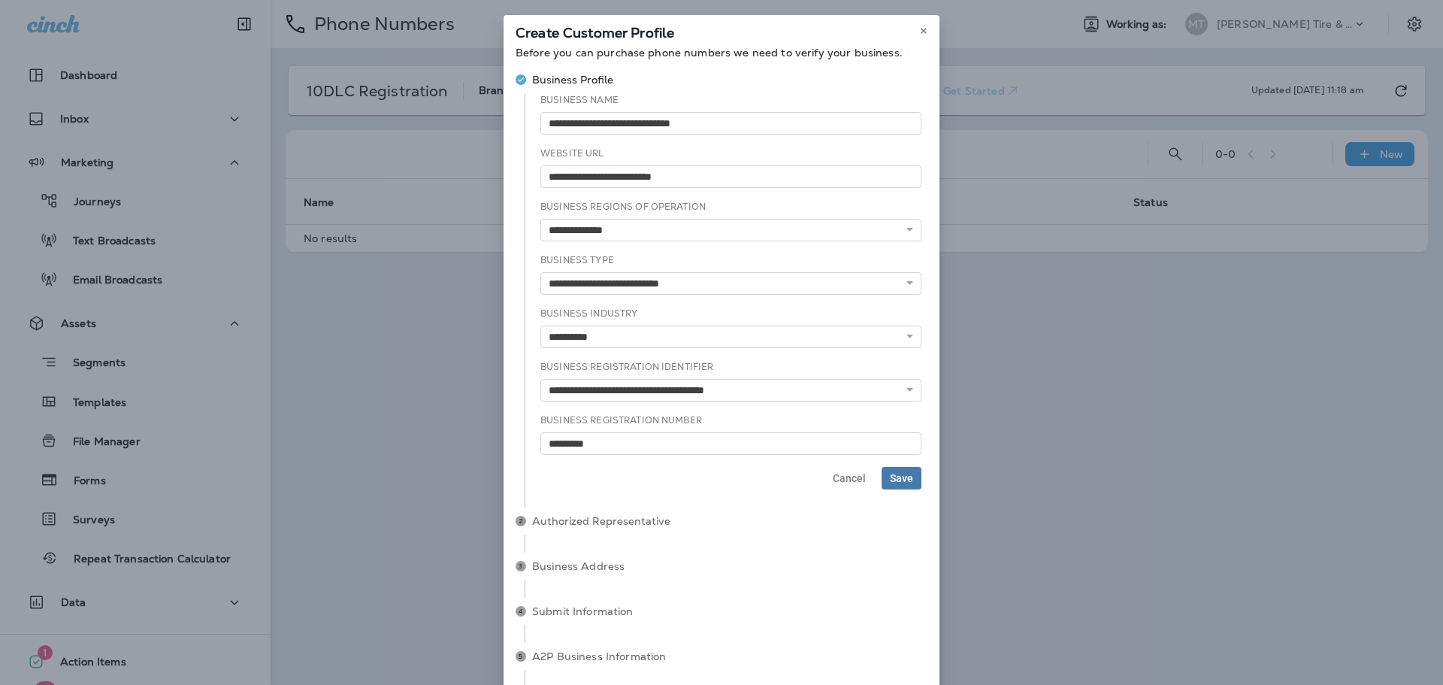
select select "**********"
select select "***"
select select "**********"
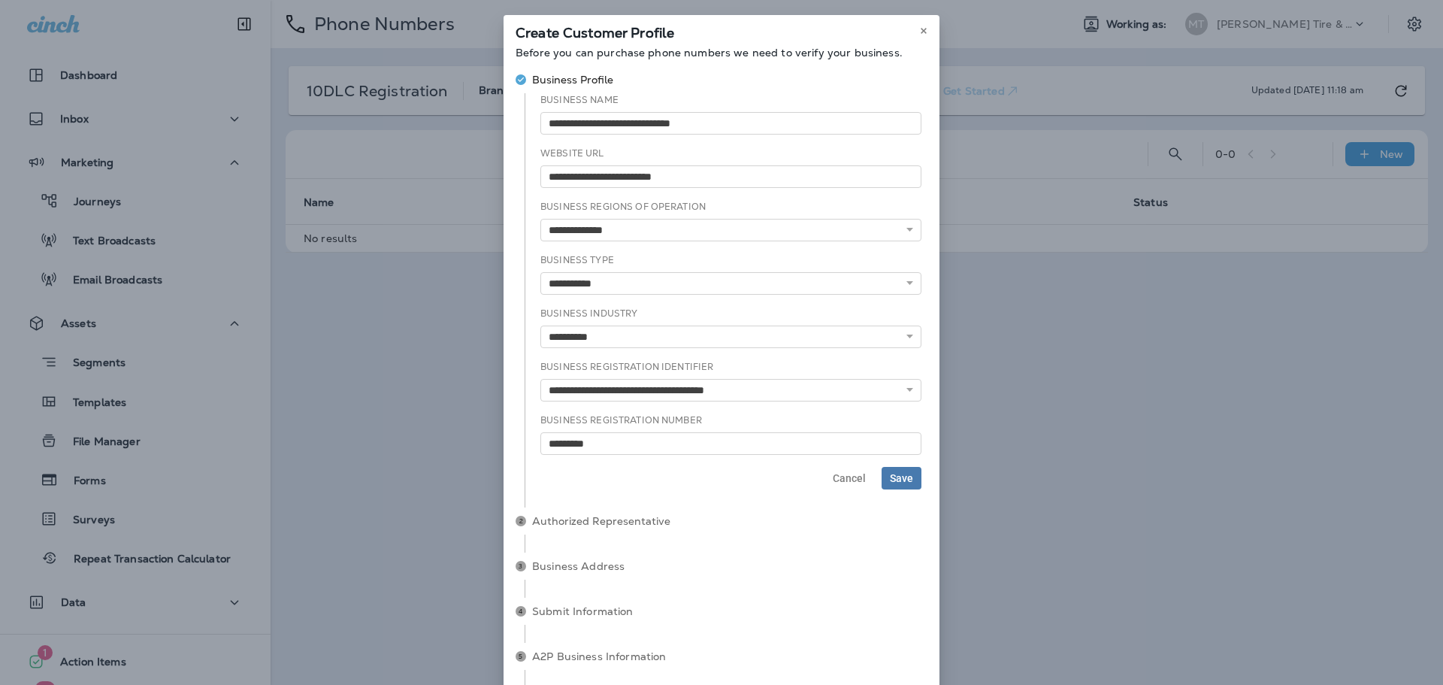
click at [540, 272] on select "**********" at bounding box center [730, 283] width 381 height 23
